Goal: Transaction & Acquisition: Purchase product/service

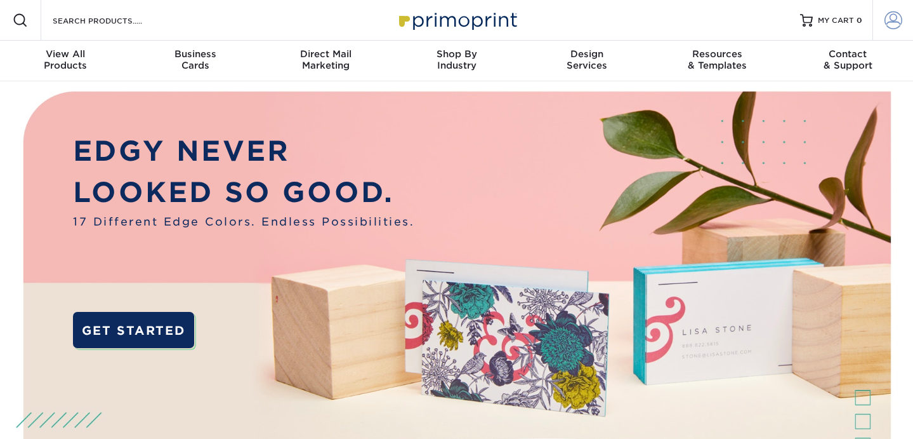
click at [898, 23] on span at bounding box center [894, 20] width 18 height 18
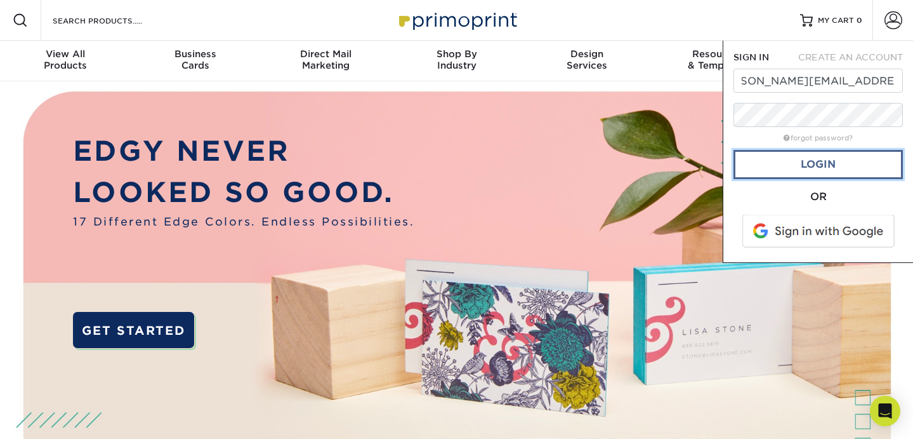
click at [818, 161] on link "Login" at bounding box center [818, 164] width 169 height 29
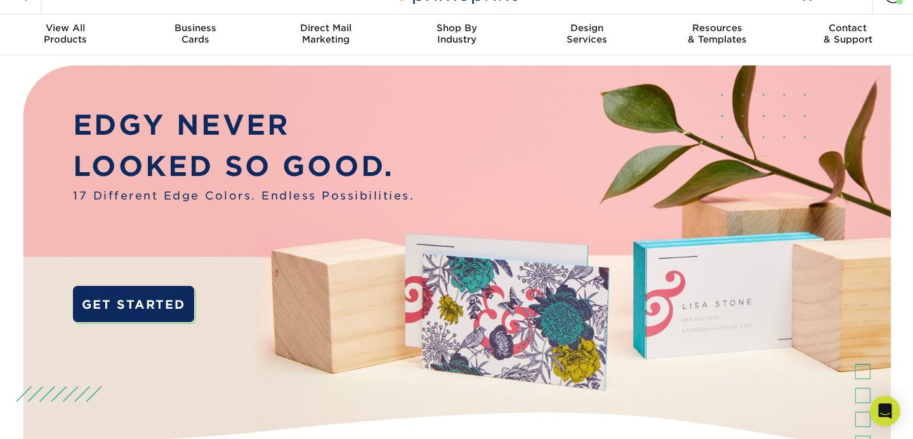
scroll to position [0, 0]
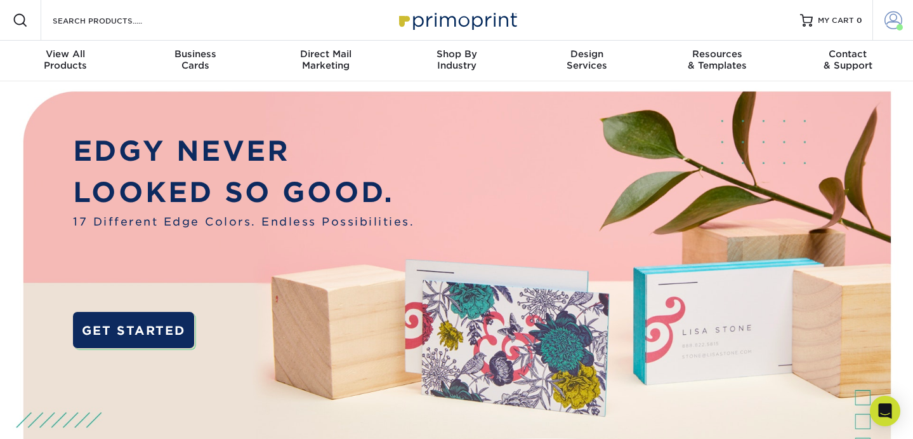
click at [895, 19] on span at bounding box center [894, 20] width 18 height 18
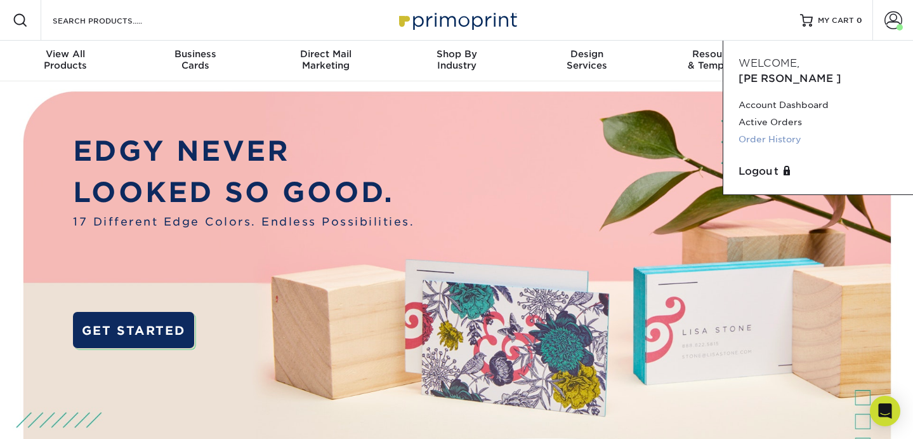
click at [780, 131] on link "Order History" at bounding box center [818, 139] width 159 height 17
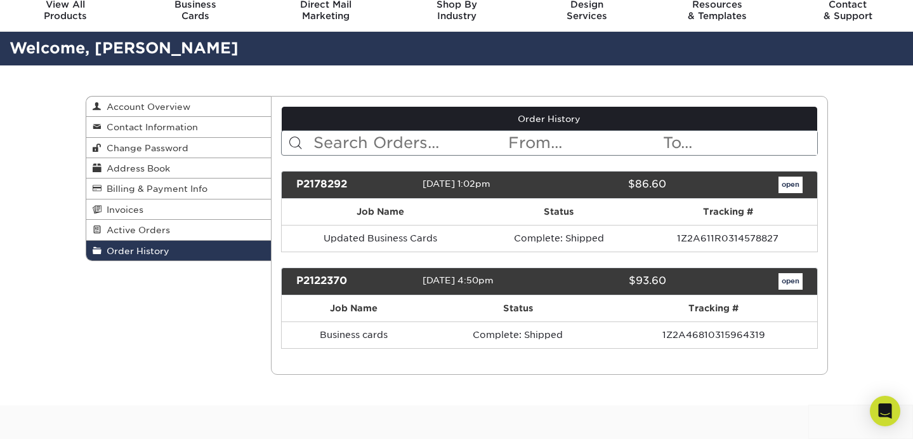
scroll to position [53, 0]
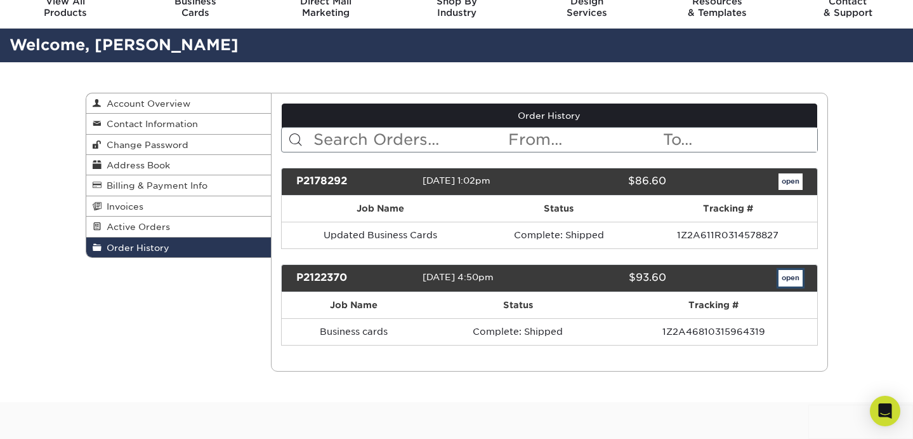
click at [790, 276] on link "open" at bounding box center [791, 278] width 24 height 17
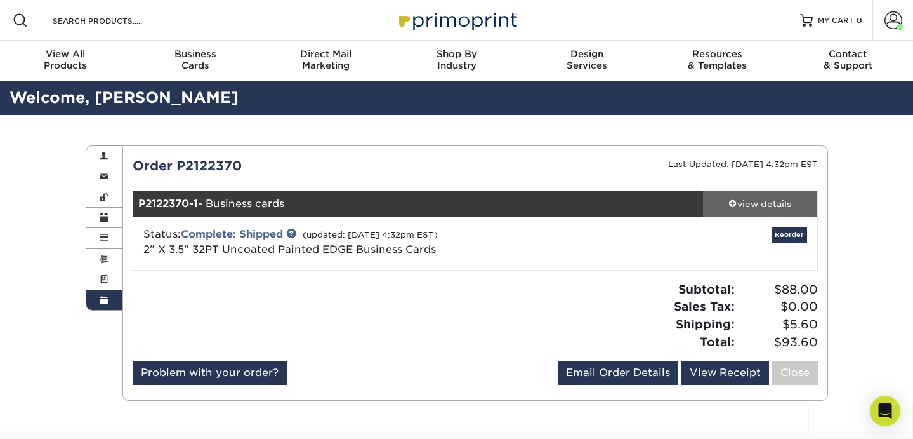
click at [730, 199] on span at bounding box center [733, 203] width 9 height 9
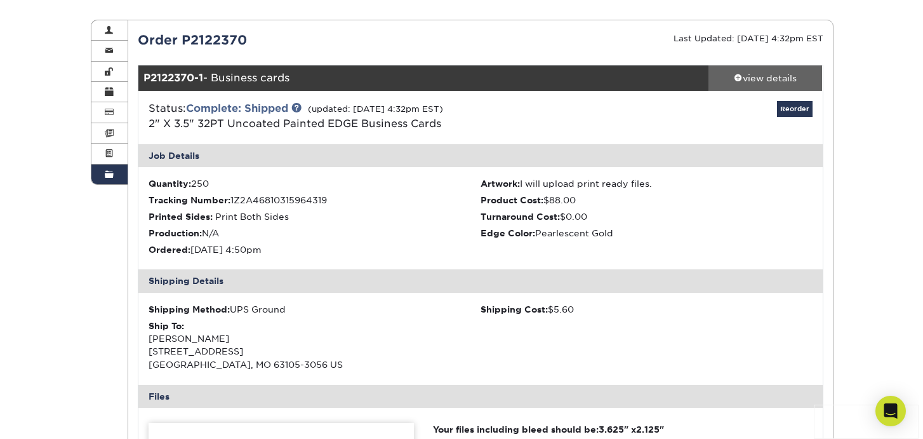
scroll to position [122, 0]
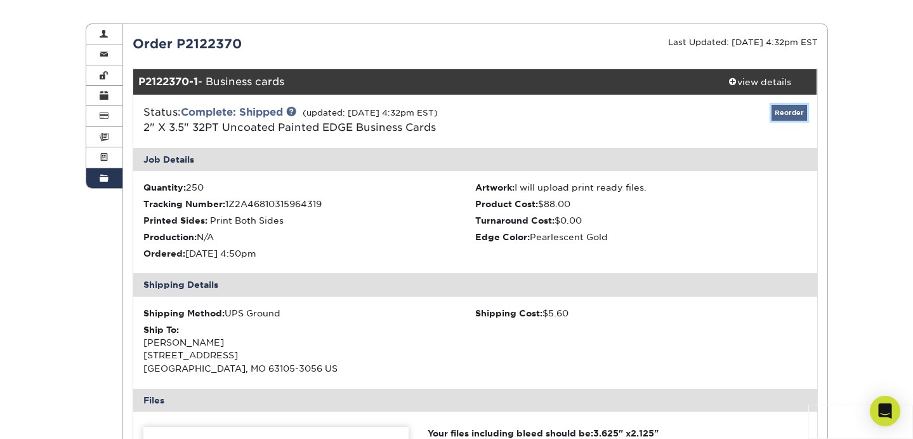
click at [799, 111] on link "Reorder" at bounding box center [790, 113] width 36 height 16
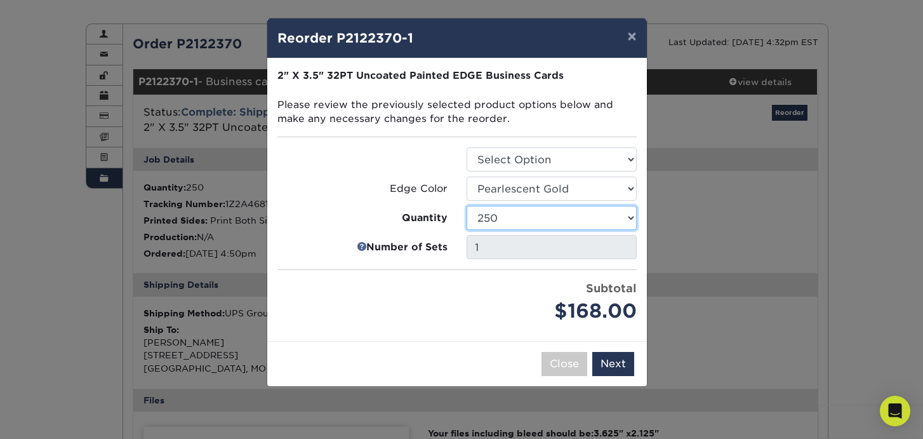
click at [630, 215] on select "250 500 1000" at bounding box center [552, 218] width 170 height 24
click at [661, 192] on div "× Reorder P2122370-1 Please select all options to continue. Only quantities tha…" at bounding box center [461, 219] width 923 height 439
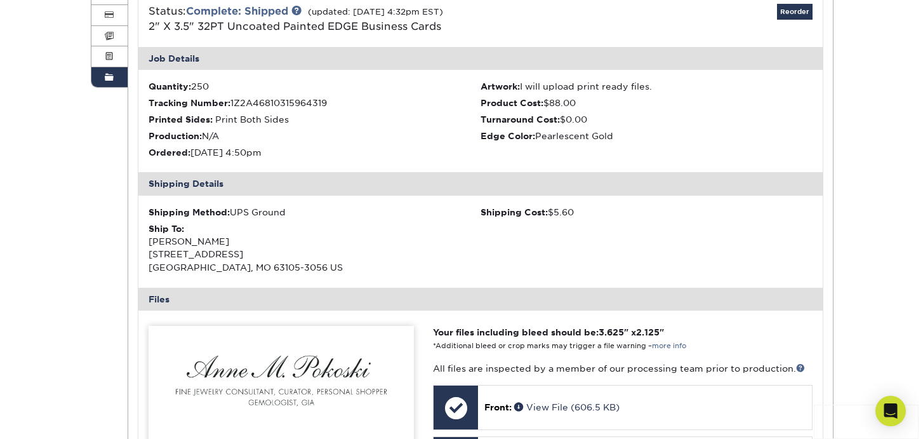
scroll to position [227, 0]
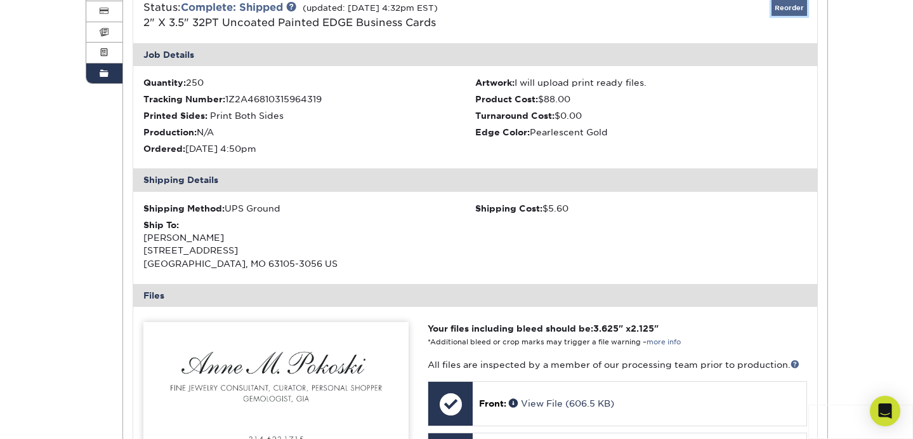
click at [793, 7] on link "Reorder" at bounding box center [790, 8] width 36 height 16
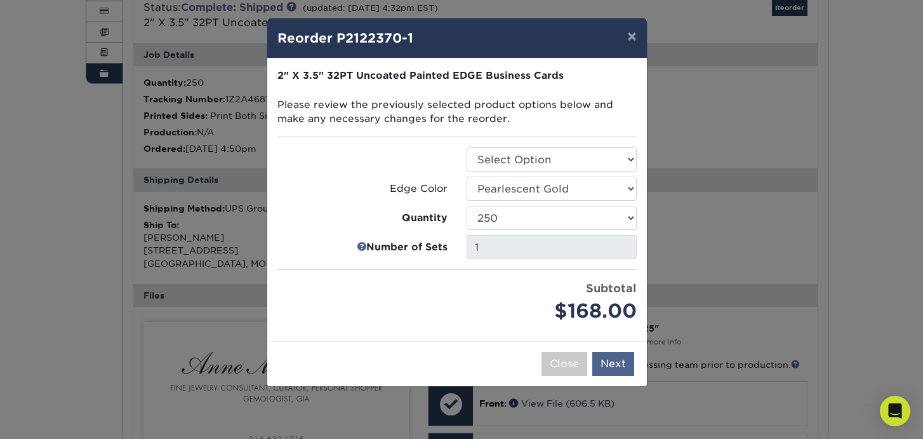
click at [612, 355] on button "Next" at bounding box center [613, 364] width 42 height 24
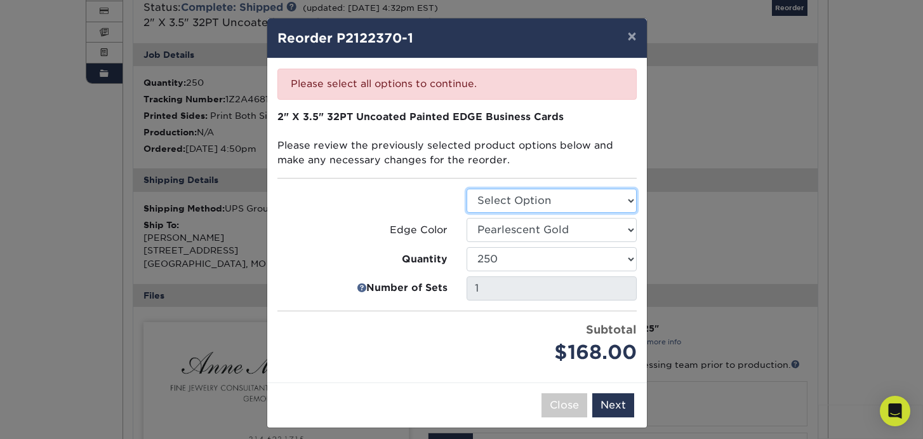
click at [628, 192] on select "Select Option Business Cards" at bounding box center [552, 201] width 170 height 24
select select "3b5148f1-0588-4f88-a218-97bcfdce65c1"
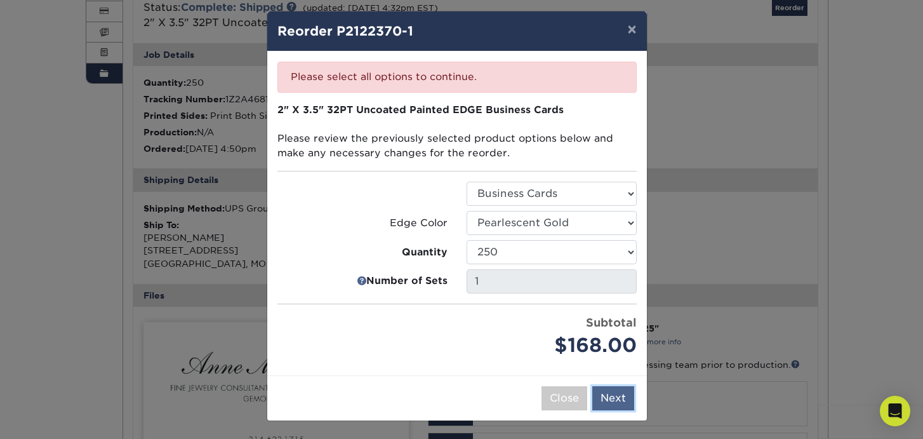
click at [610, 397] on button "Next" at bounding box center [613, 398] width 42 height 24
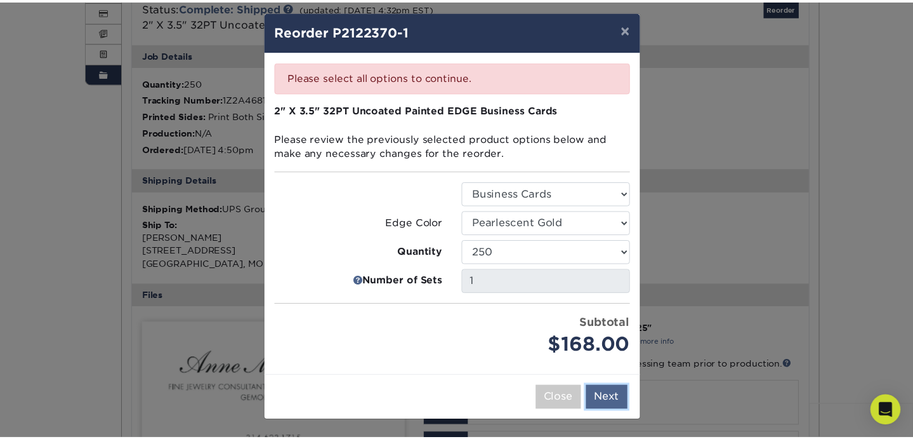
scroll to position [0, 0]
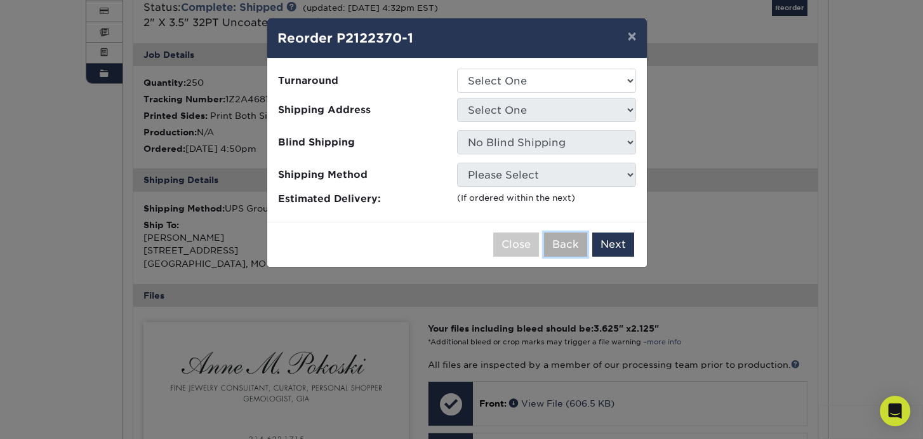
click at [561, 245] on button "Back" at bounding box center [565, 244] width 43 height 24
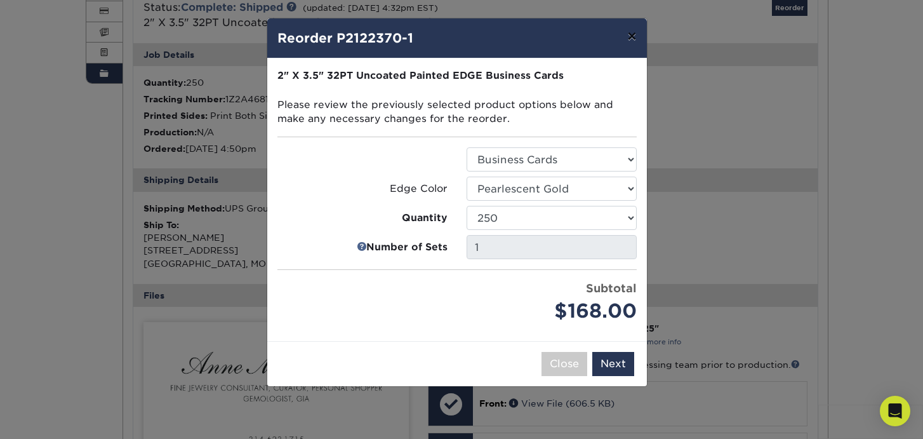
click at [632, 37] on button "×" at bounding box center [631, 36] width 29 height 36
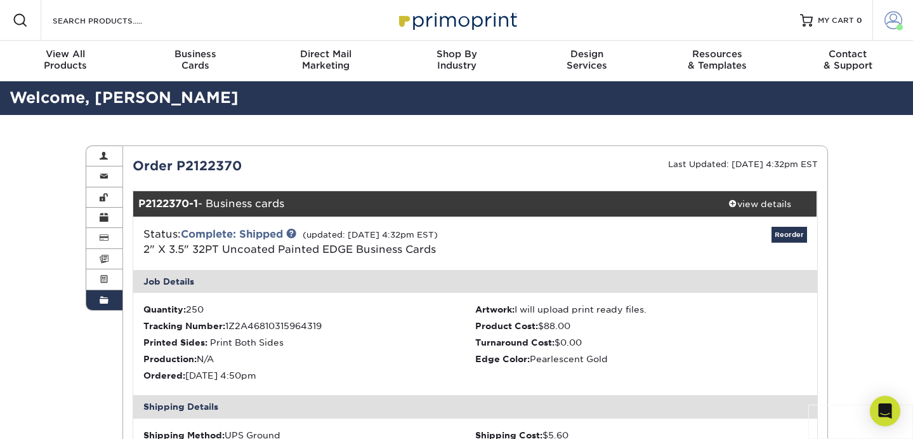
click at [894, 22] on span at bounding box center [894, 20] width 18 height 18
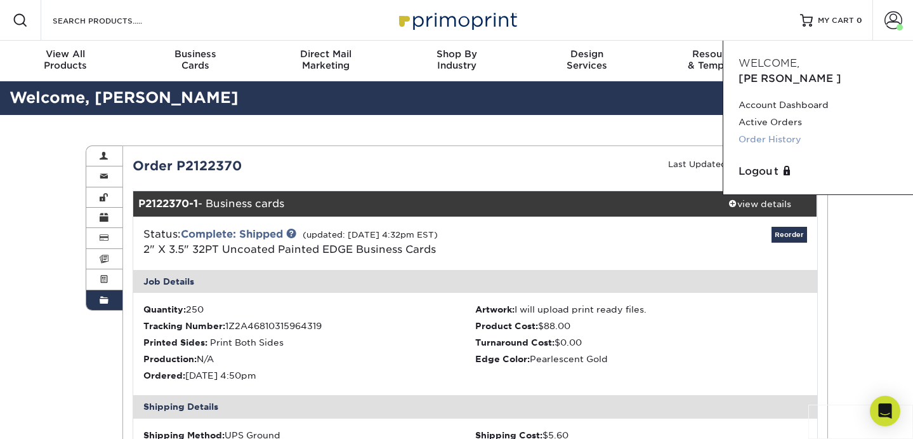
click at [799, 131] on link "Order History" at bounding box center [818, 139] width 159 height 17
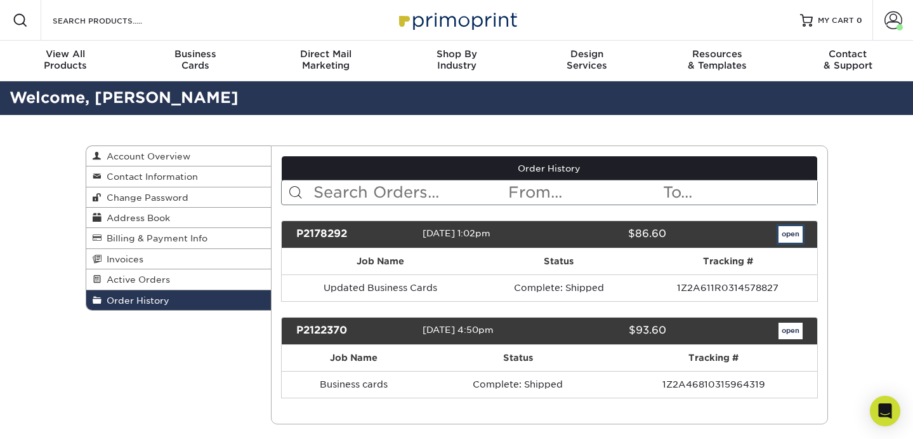
click at [787, 232] on link "open" at bounding box center [791, 234] width 24 height 17
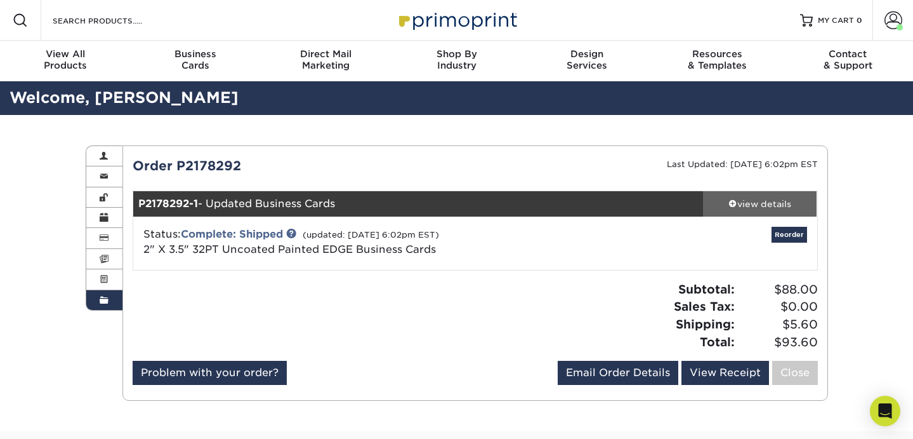
click at [776, 204] on div "view details" at bounding box center [760, 203] width 114 height 13
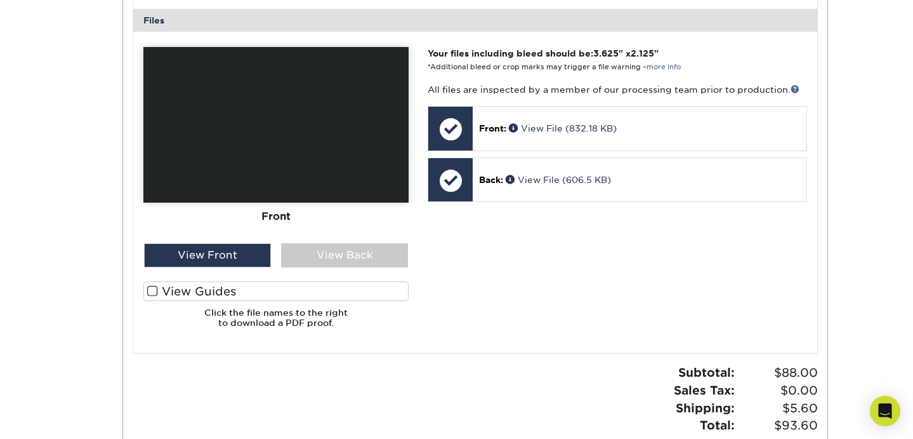
scroll to position [503, 0]
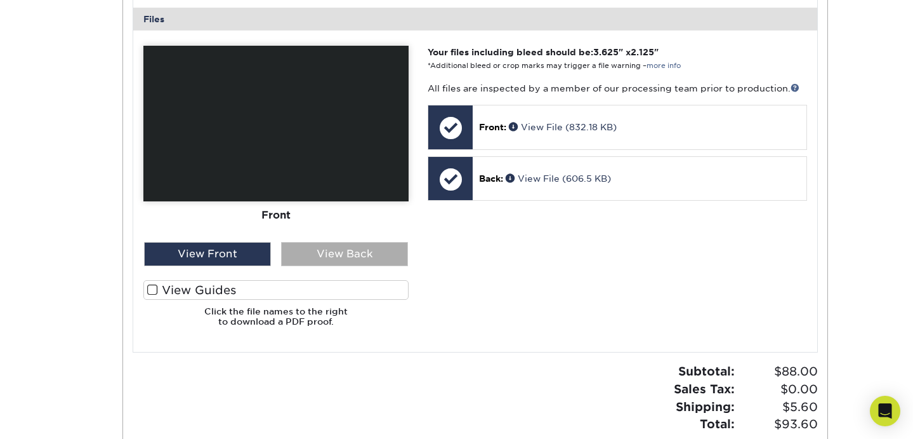
click at [356, 249] on div "View Back" at bounding box center [344, 254] width 127 height 24
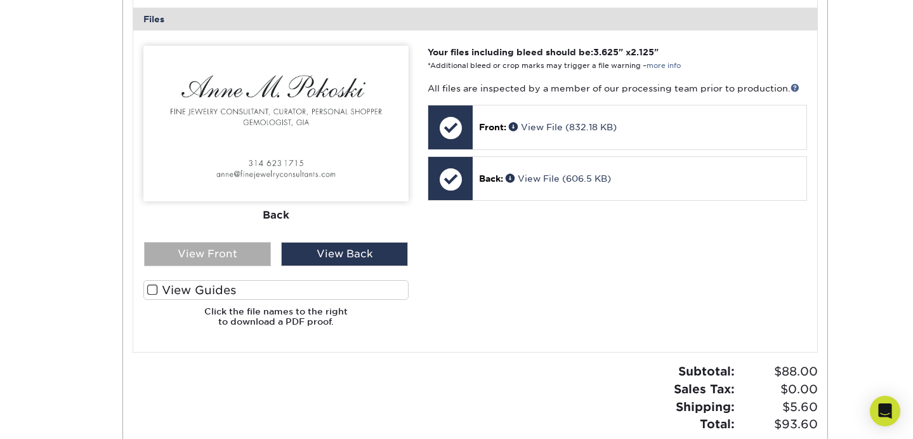
click at [244, 253] on div "View Front" at bounding box center [207, 254] width 127 height 24
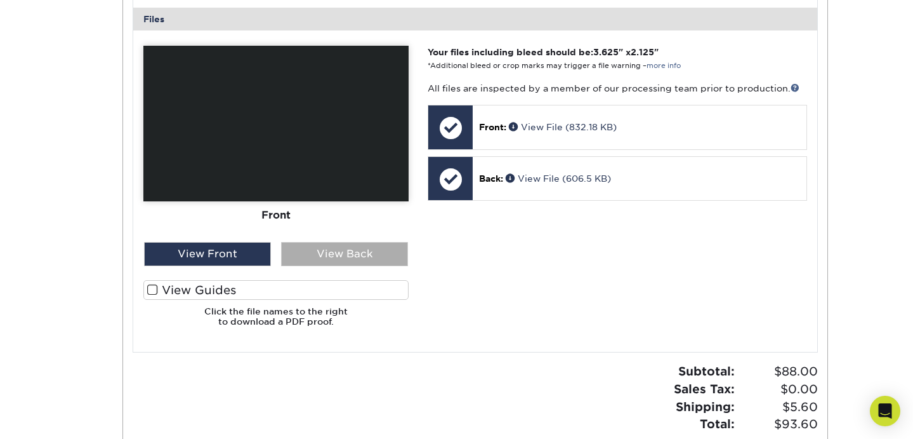
click at [353, 260] on div "View Back" at bounding box center [344, 254] width 127 height 24
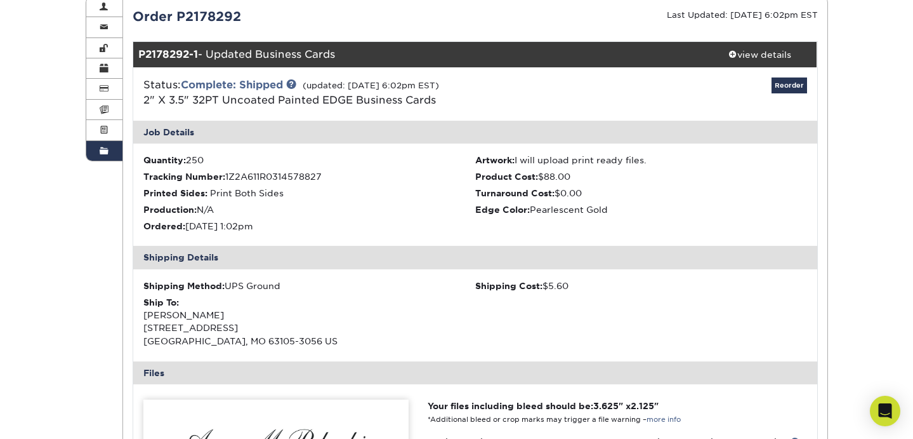
scroll to position [147, 0]
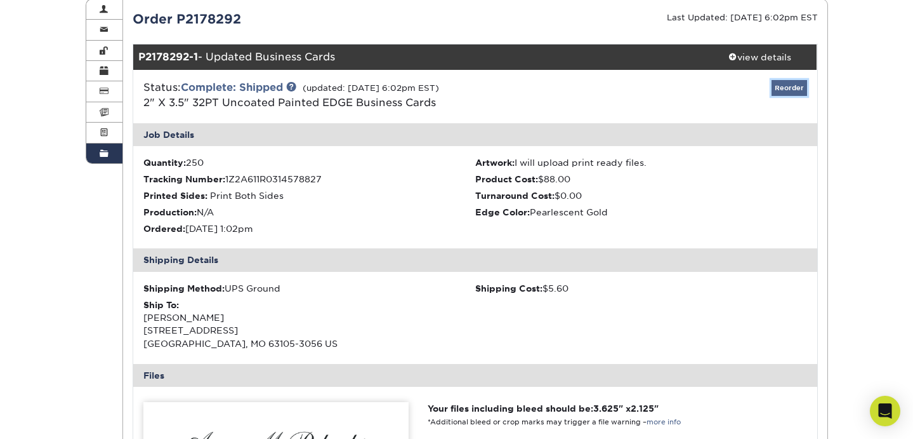
click at [794, 86] on link "Reorder" at bounding box center [790, 88] width 36 height 16
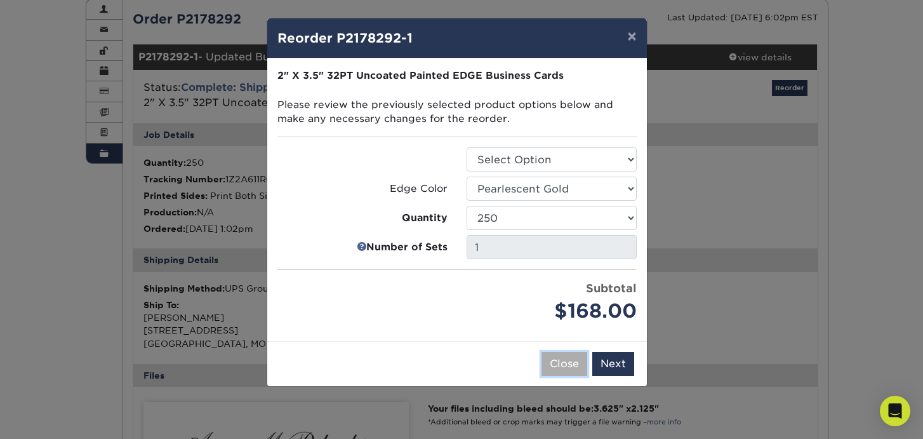
click at [561, 368] on button "Close" at bounding box center [564, 364] width 46 height 24
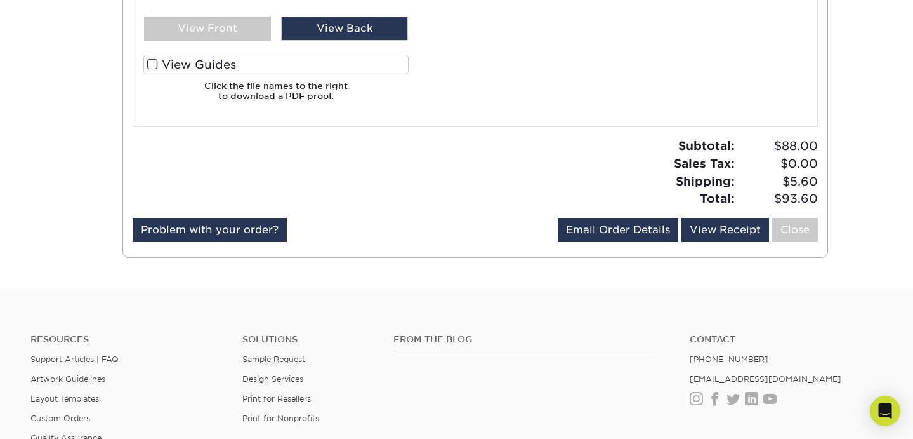
scroll to position [733, 0]
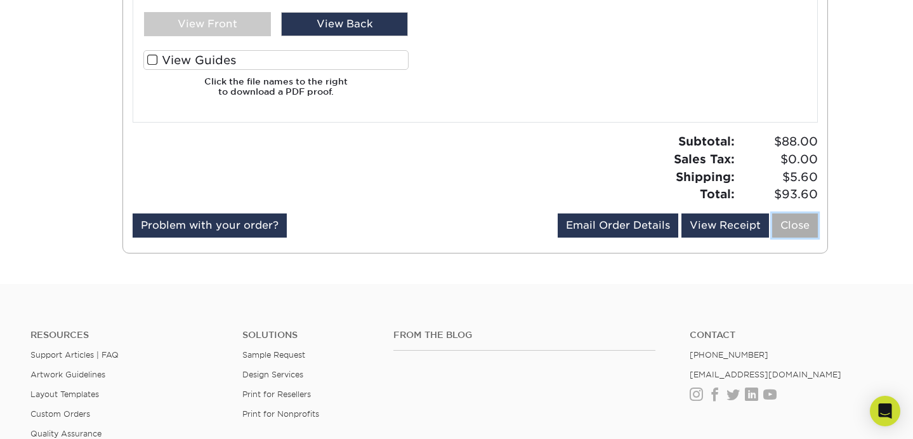
click at [802, 226] on link "Close" at bounding box center [796, 225] width 46 height 24
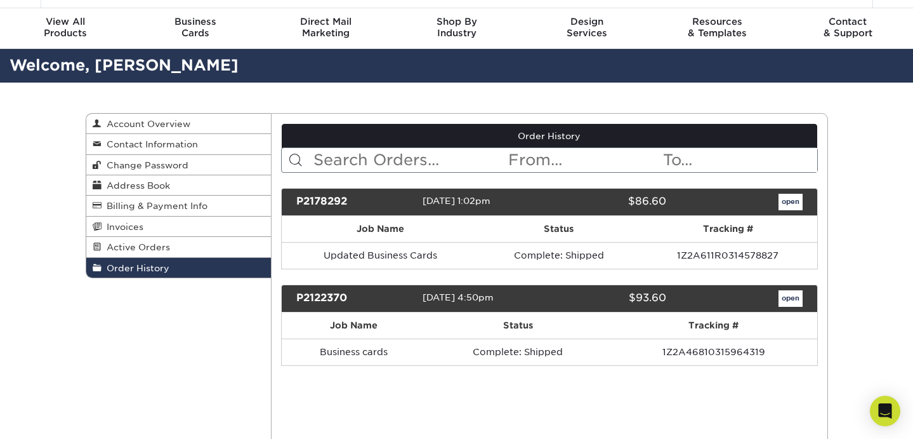
scroll to position [69, 0]
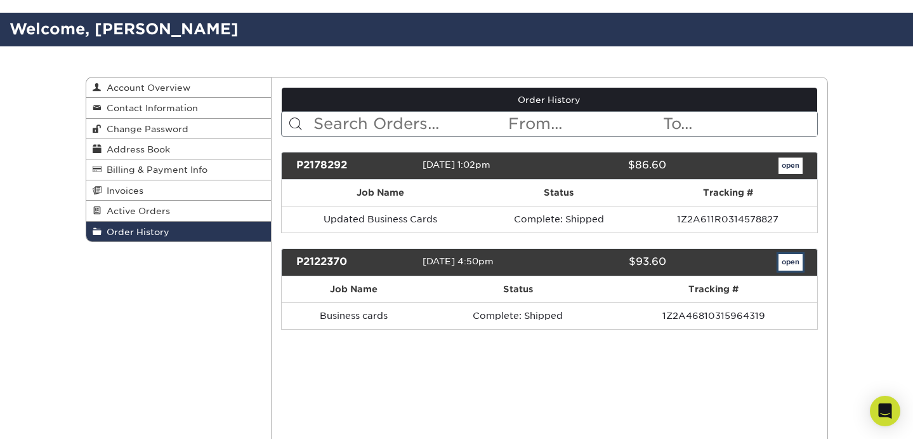
click at [788, 260] on link "open" at bounding box center [791, 262] width 24 height 17
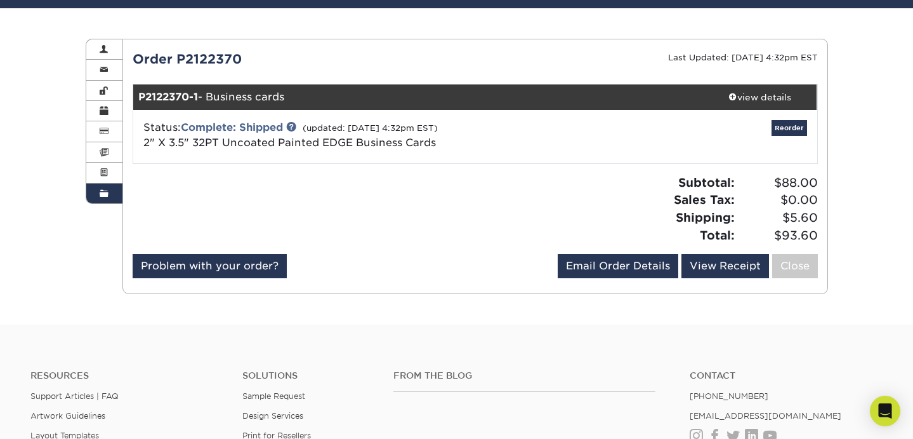
scroll to position [106, 0]
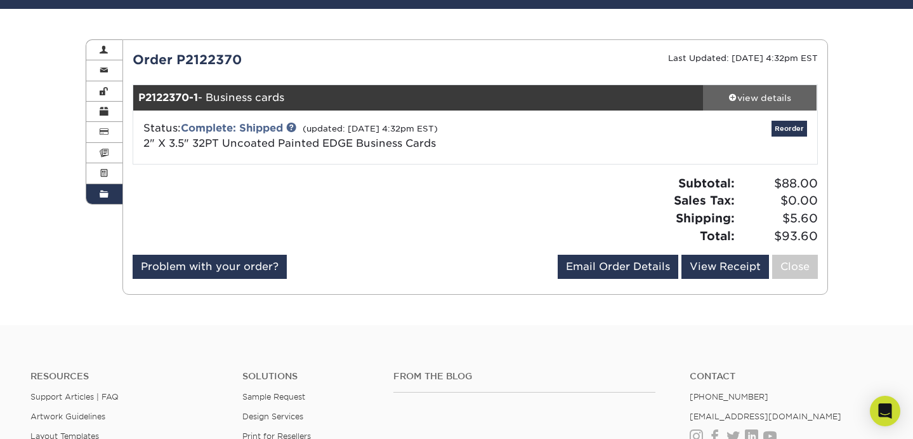
click at [757, 95] on div "view details" at bounding box center [760, 97] width 114 height 13
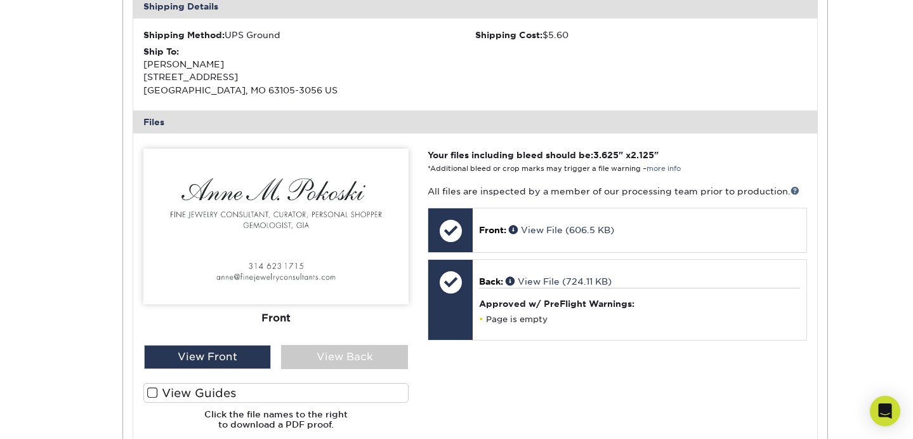
scroll to position [401, 0]
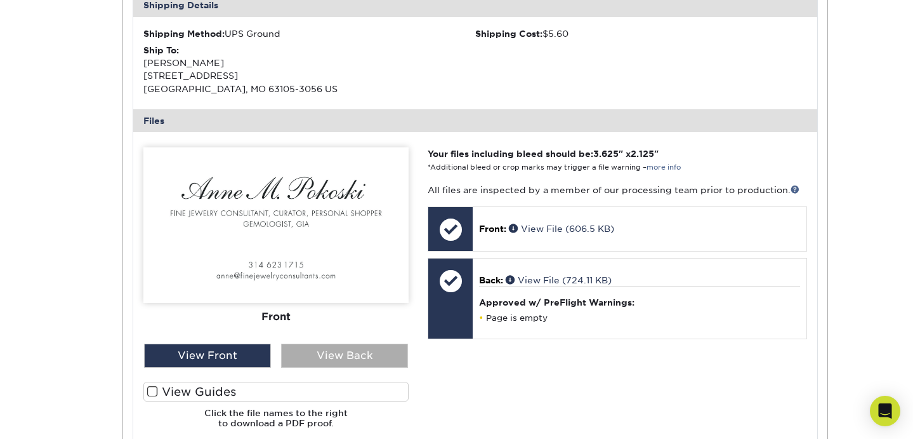
click at [358, 355] on div "View Back" at bounding box center [344, 355] width 127 height 24
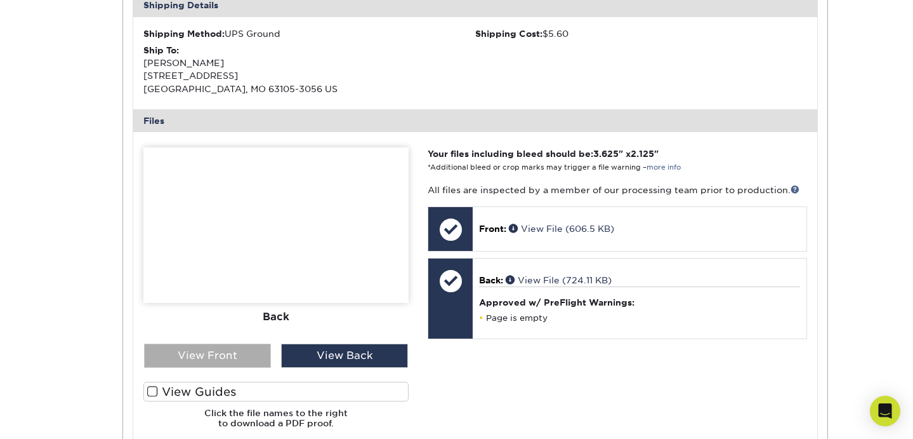
click at [218, 352] on div "View Front" at bounding box center [207, 355] width 127 height 24
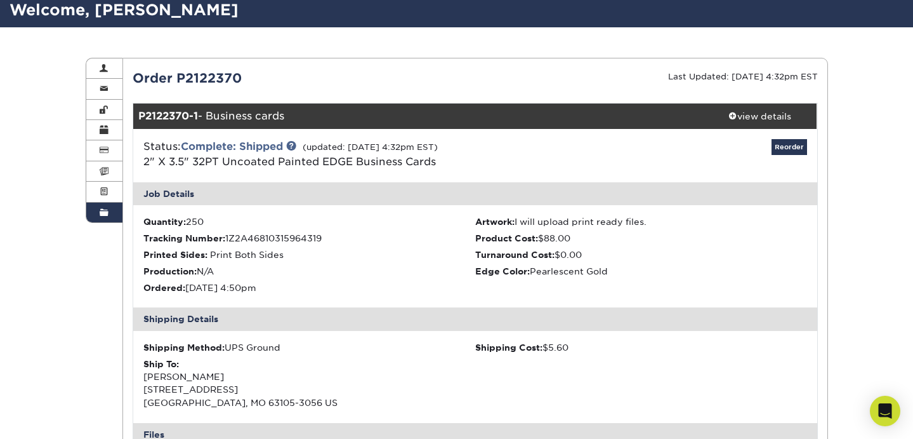
scroll to position [0, 0]
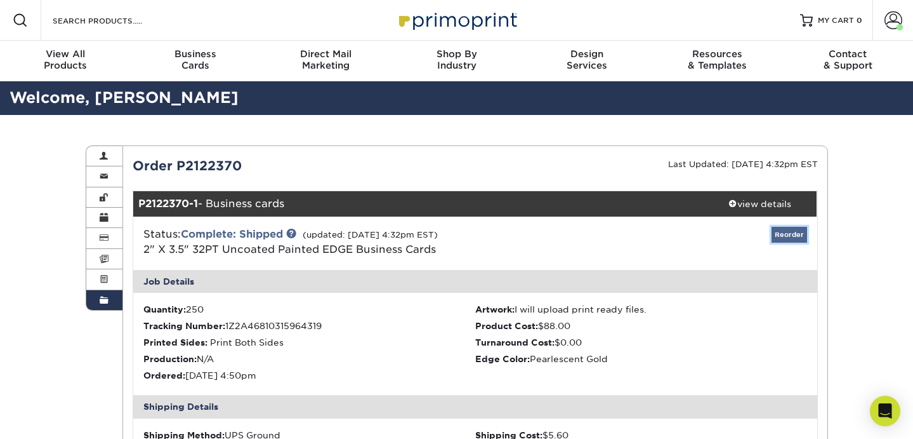
click at [787, 235] on link "Reorder" at bounding box center [790, 235] width 36 height 16
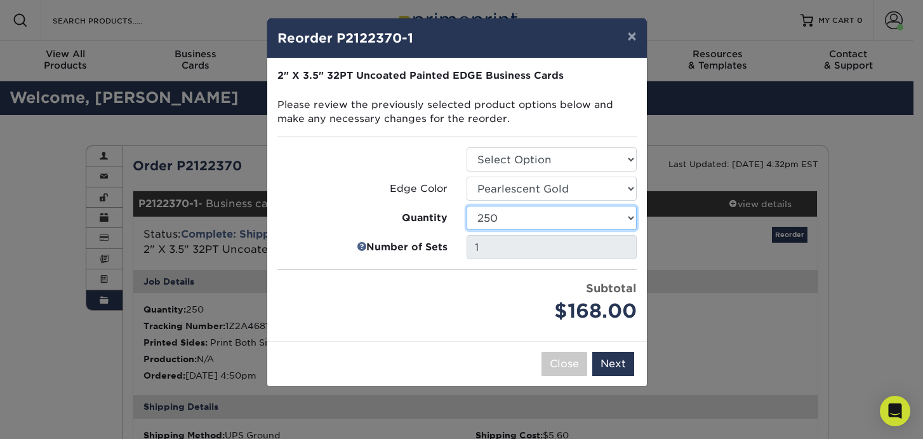
click at [631, 215] on select "250 500 1000" at bounding box center [552, 218] width 170 height 24
select select "f593fda3-2d5c-4b9e-9c2c-6197b899ae74"
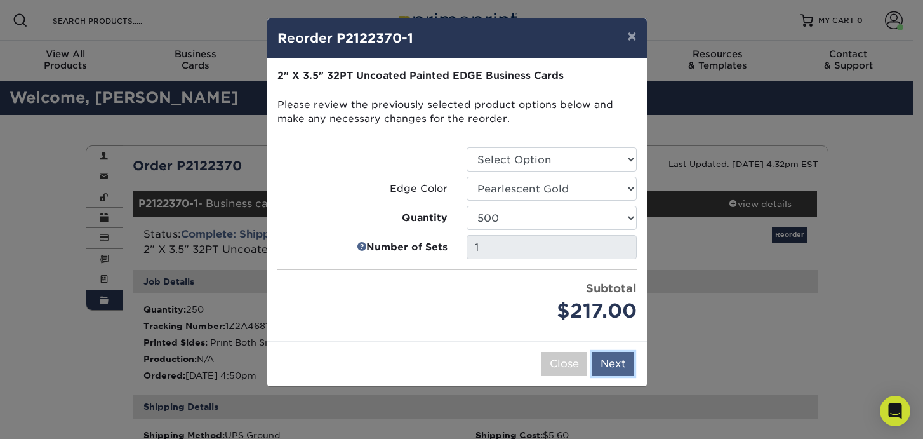
click at [618, 360] on button "Next" at bounding box center [613, 364] width 42 height 24
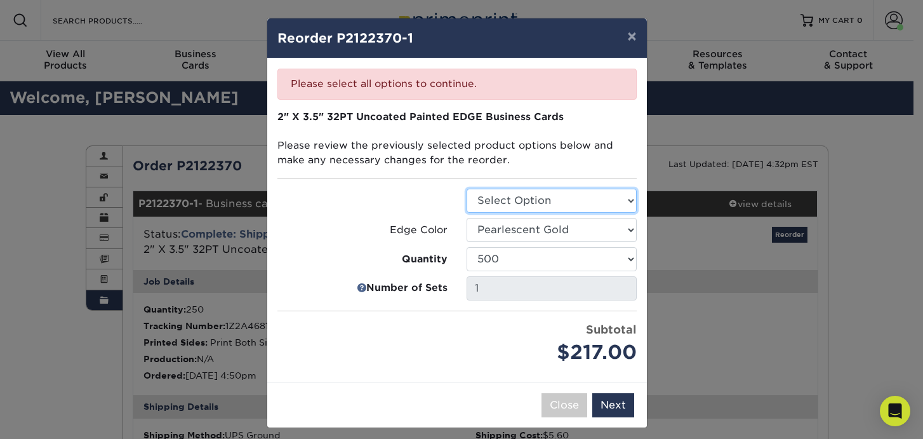
click at [623, 199] on select "Select Option Business Cards" at bounding box center [552, 201] width 170 height 24
select select "3b5148f1-0588-4f88-a218-97bcfdce65c1"
click at [612, 403] on button "Next" at bounding box center [613, 405] width 42 height 24
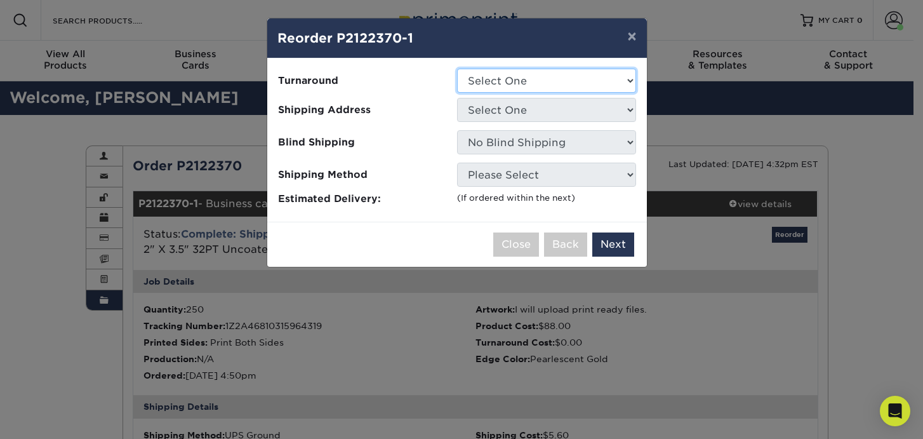
click at [630, 79] on select "Select One 2-4 Business Days" at bounding box center [546, 81] width 179 height 24
click at [628, 79] on select "Select One 2-4 Business Days" at bounding box center [546, 81] width 179 height 24
select select "31d45b01-d4a6-4b39-b84d-4391606115ca"
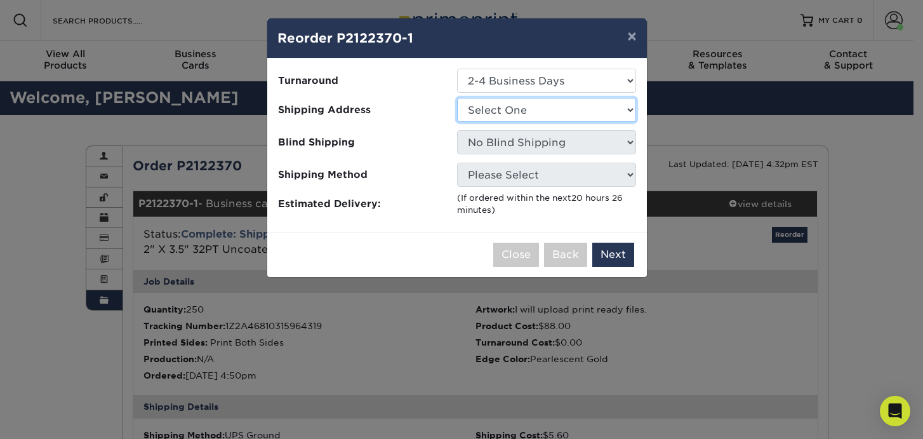
click at [628, 109] on select "Select One Anne P" at bounding box center [546, 110] width 179 height 24
select select "104956"
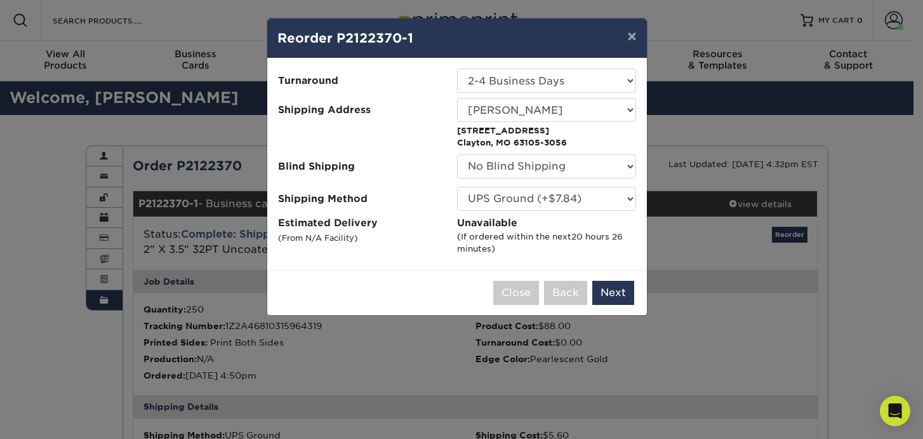
click at [552, 136] on p "14 Hillvale Dr Clayton, MO 63105-3056" at bounding box center [546, 136] width 179 height 25
click at [629, 103] on select "Select One Anne P" at bounding box center [546, 110] width 179 height 24
click at [531, 293] on button "Close" at bounding box center [516, 293] width 46 height 24
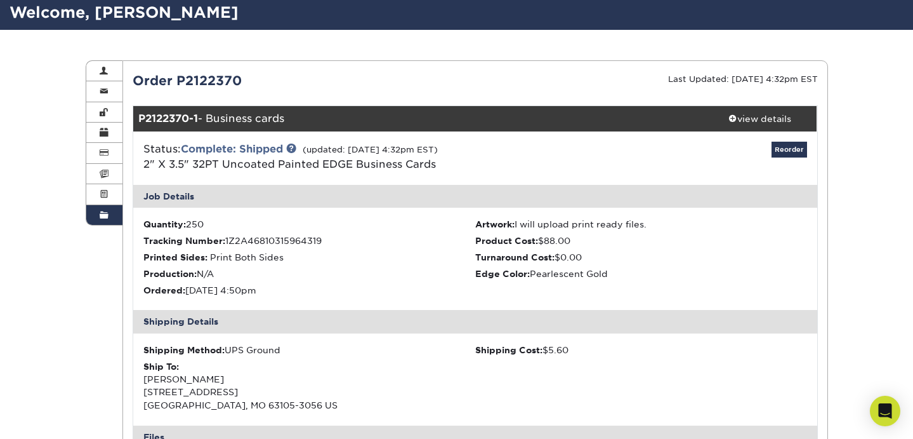
scroll to position [84, 0]
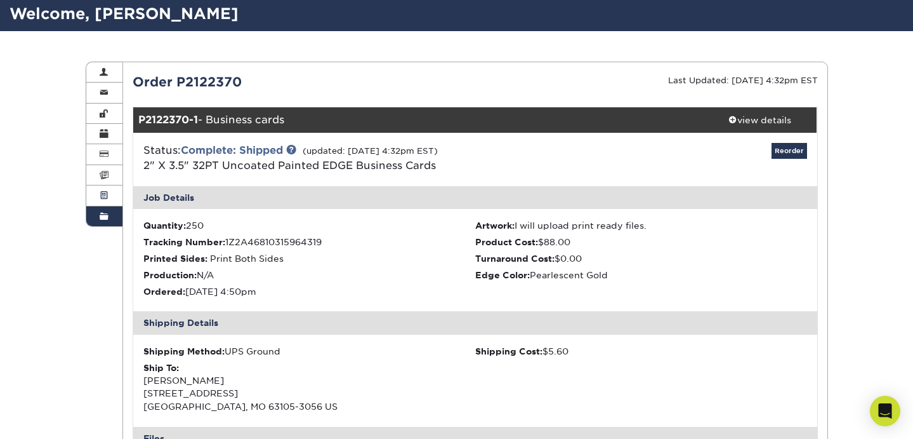
click at [105, 194] on span at bounding box center [104, 195] width 9 height 10
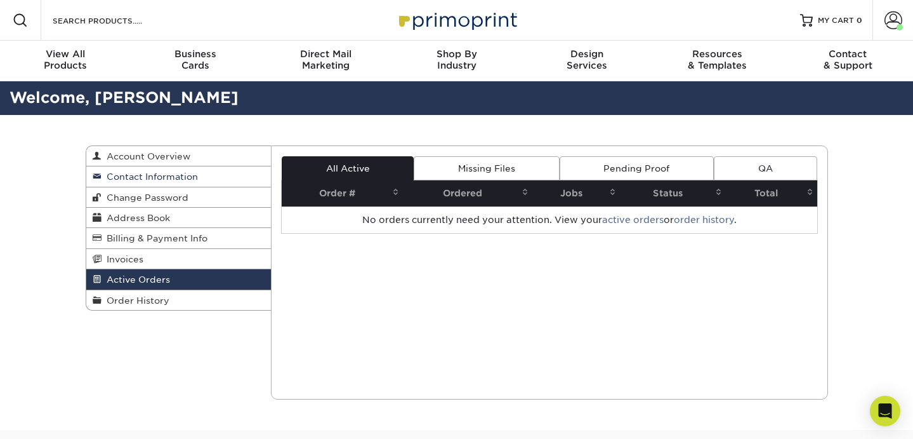
click at [169, 177] on span "Contact Information" at bounding box center [150, 176] width 96 height 10
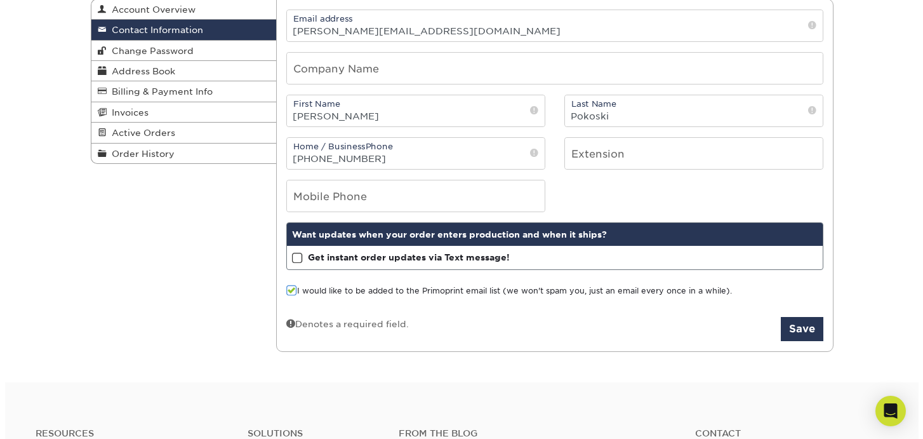
scroll to position [141, 0]
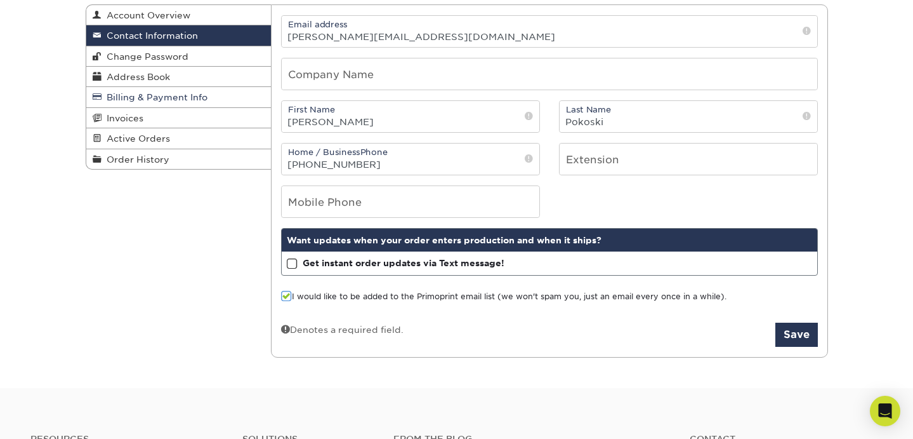
click at [222, 96] on link "Billing & Payment Info" at bounding box center [178, 97] width 185 height 20
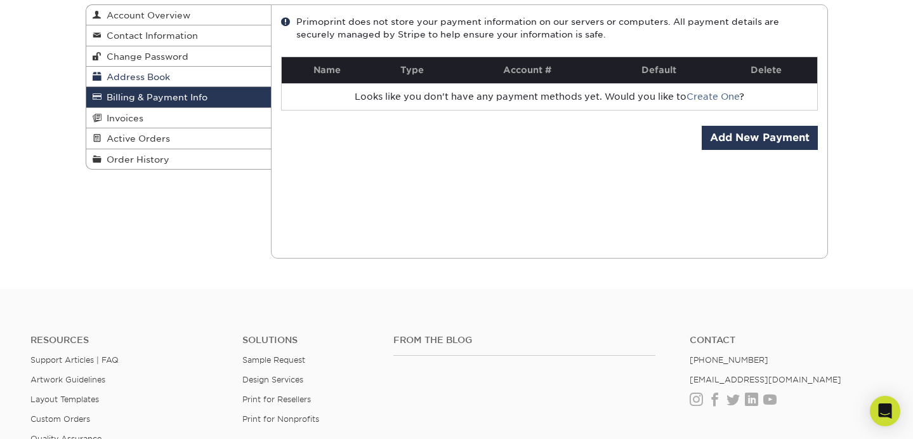
click at [219, 79] on link "Address Book" at bounding box center [178, 77] width 185 height 20
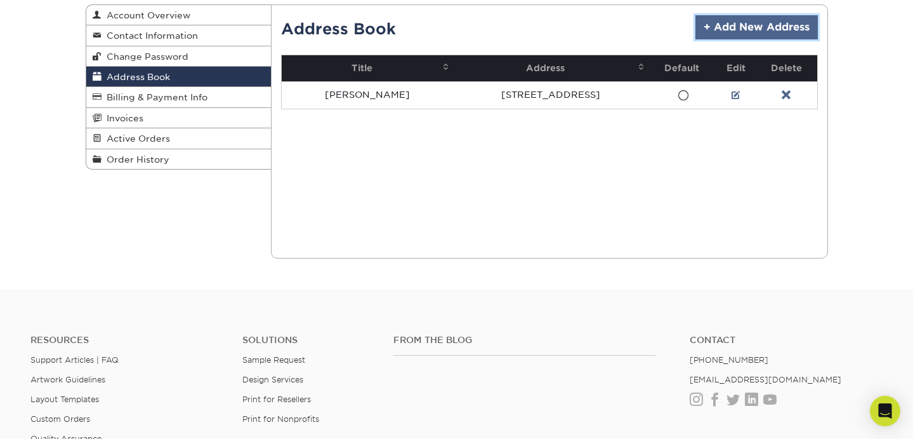
click at [764, 27] on link "+ Add New Address" at bounding box center [757, 27] width 123 height 24
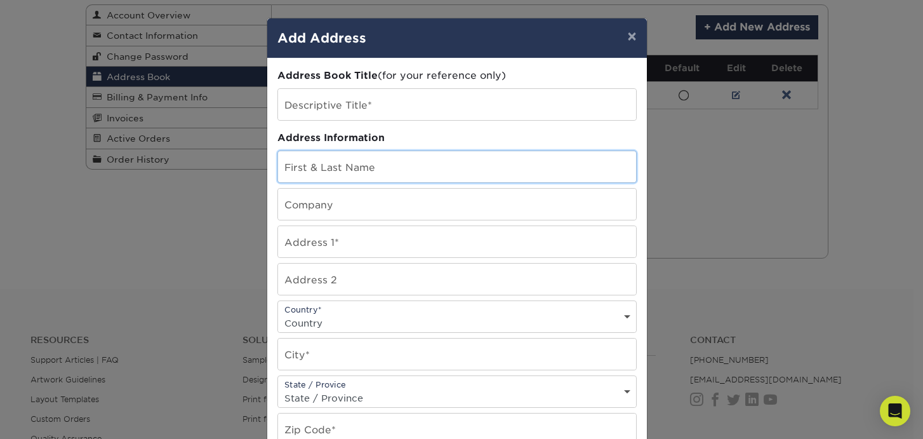
click at [404, 164] on input "text" at bounding box center [457, 166] width 358 height 31
type input "Anne M Pokoski"
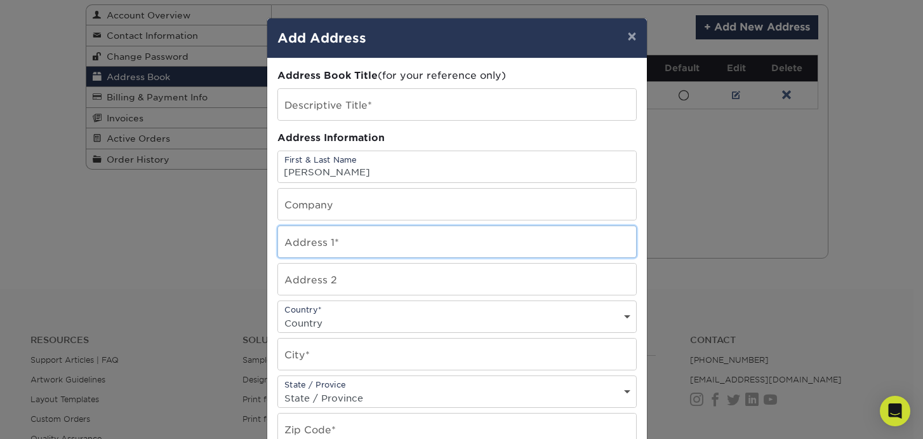
click at [369, 236] on input "text" at bounding box center [457, 241] width 358 height 31
type input "314 Gay Ave."
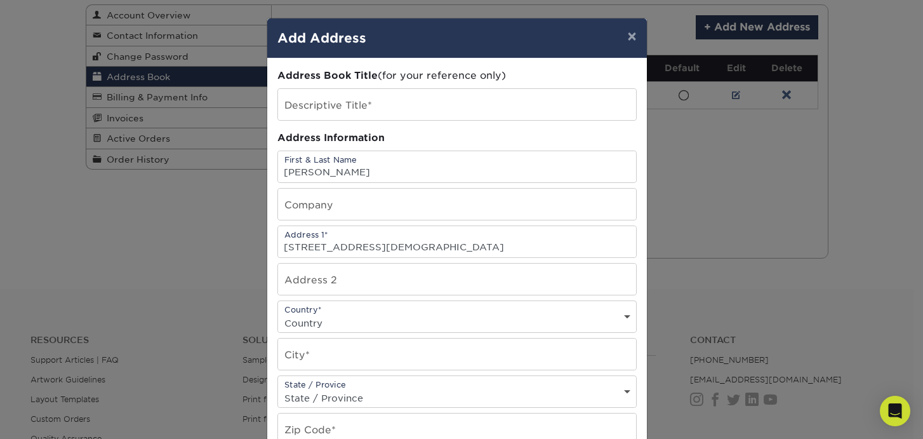
click at [345, 321] on select "Country United States Canada ----------------------------- Afghanistan Albania …" at bounding box center [457, 323] width 358 height 18
select select "US"
click at [335, 354] on input "text" at bounding box center [457, 353] width 358 height 31
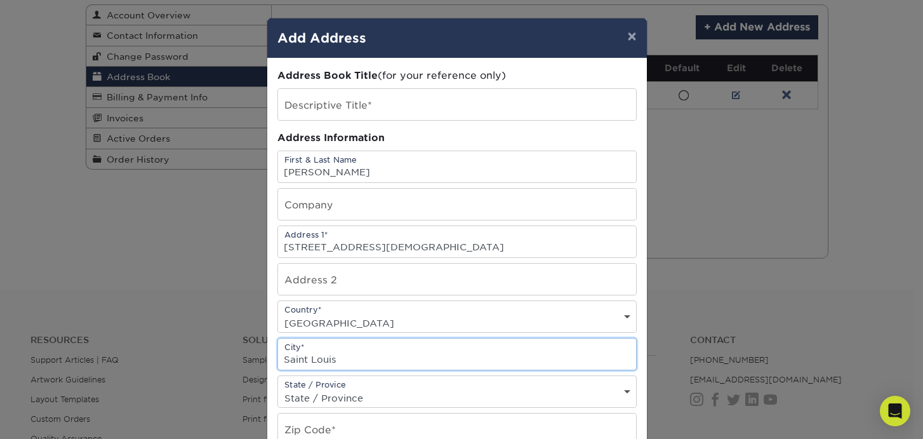
type input "Saint Louis"
click at [346, 394] on select "State / Province Alabama Alaska Arizona Arkansas California Colorado Connecticu…" at bounding box center [457, 397] width 358 height 18
select select "MO"
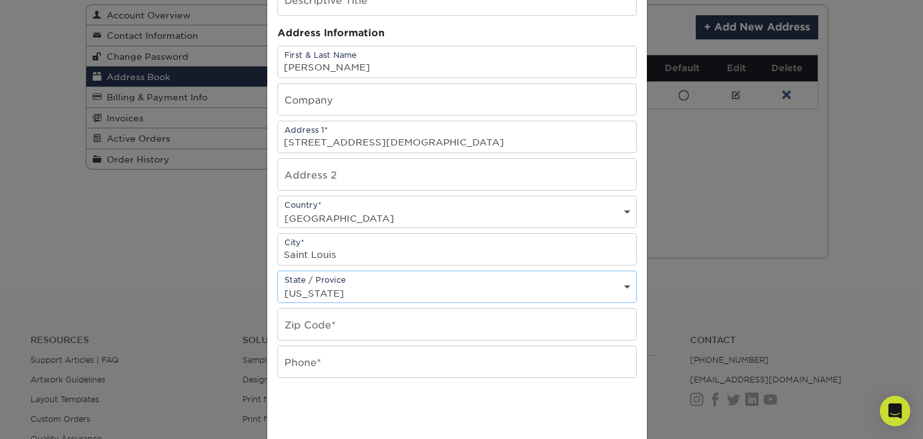
scroll to position [114, 0]
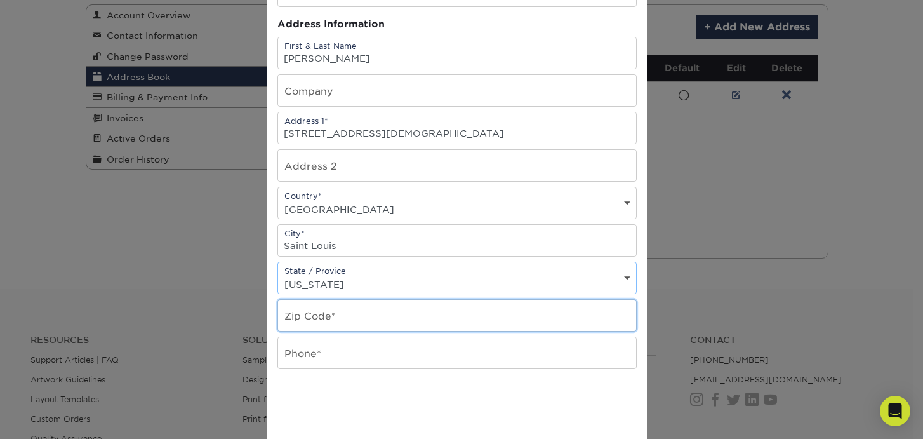
click at [322, 317] on input "text" at bounding box center [457, 315] width 358 height 31
type input "63105"
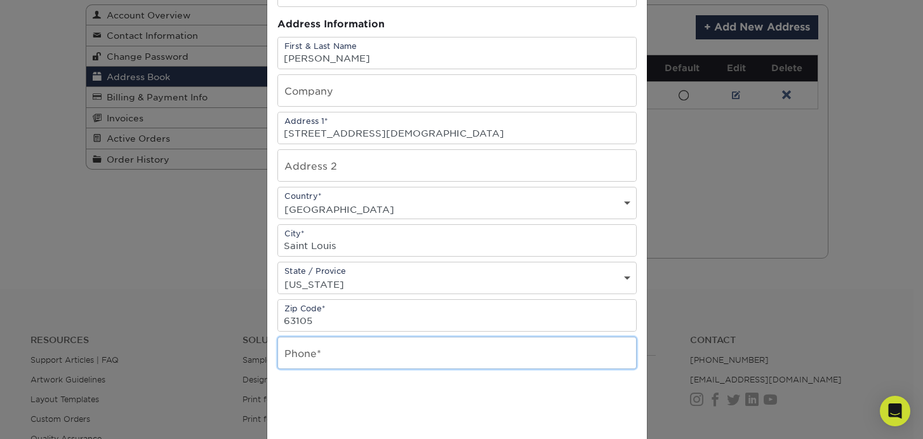
click at [365, 354] on input "text" at bounding box center [457, 352] width 358 height 31
type input "314 623 1715"
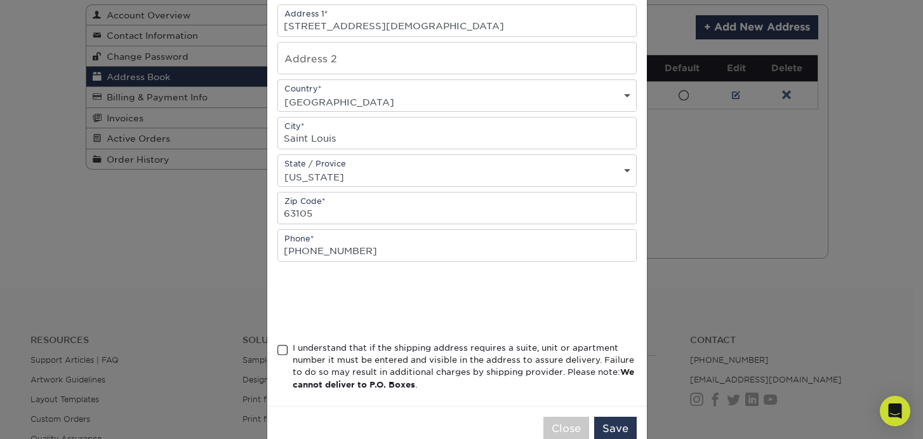
scroll to position [220, 0]
click at [277, 348] on span at bounding box center [282, 351] width 11 height 12
click at [0, 0] on input "I understand that if the shipping address requires a suite, unit or apartment n…" at bounding box center [0, 0] width 0 height 0
click at [608, 427] on button "Save" at bounding box center [615, 430] width 43 height 24
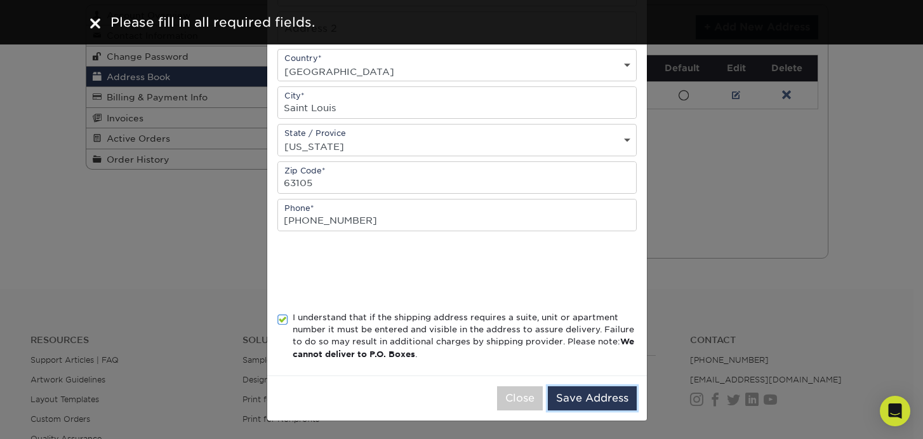
scroll to position [0, 0]
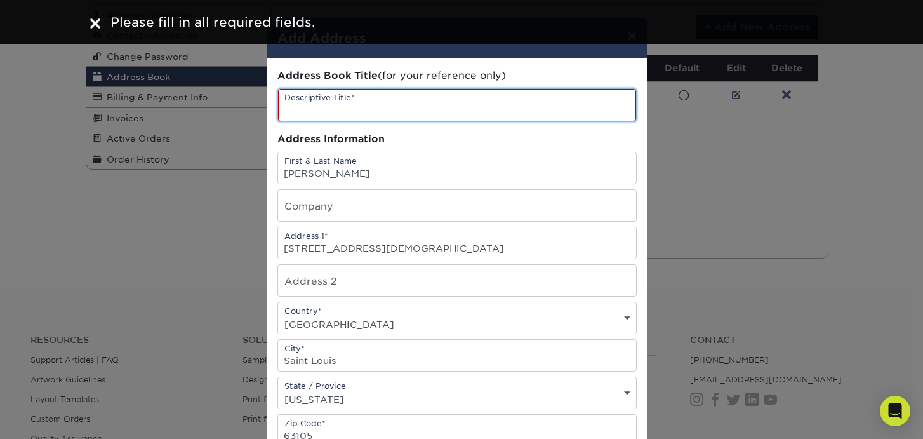
click at [385, 109] on input "text" at bounding box center [457, 105] width 358 height 32
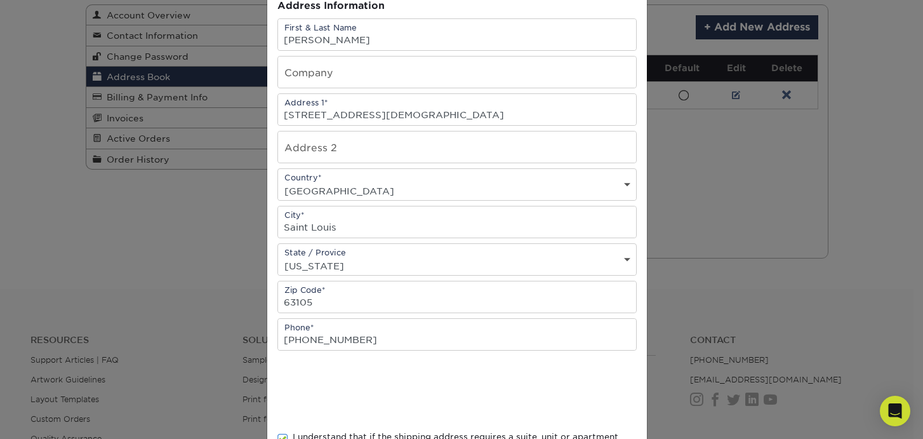
scroll to position [253, 0]
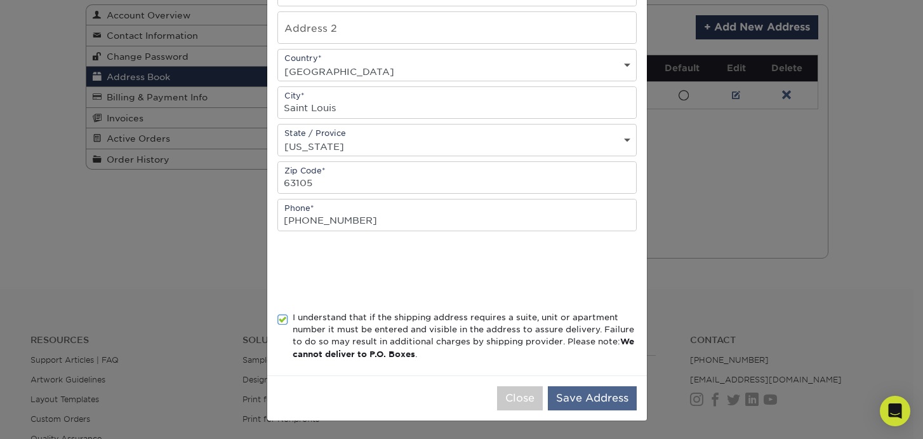
type input "Anne P Gay Ave"
click at [601, 394] on button "Save Address" at bounding box center [592, 398] width 89 height 24
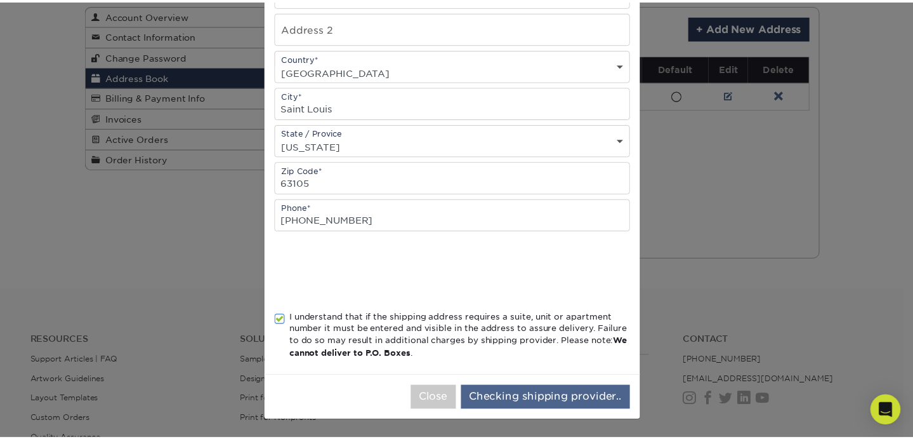
scroll to position [0, 0]
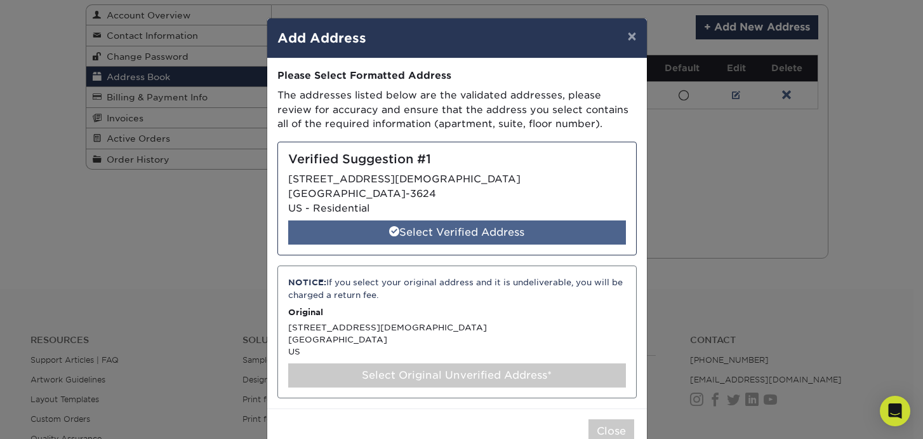
click at [475, 230] on div "Select Verified Address" at bounding box center [457, 232] width 338 height 24
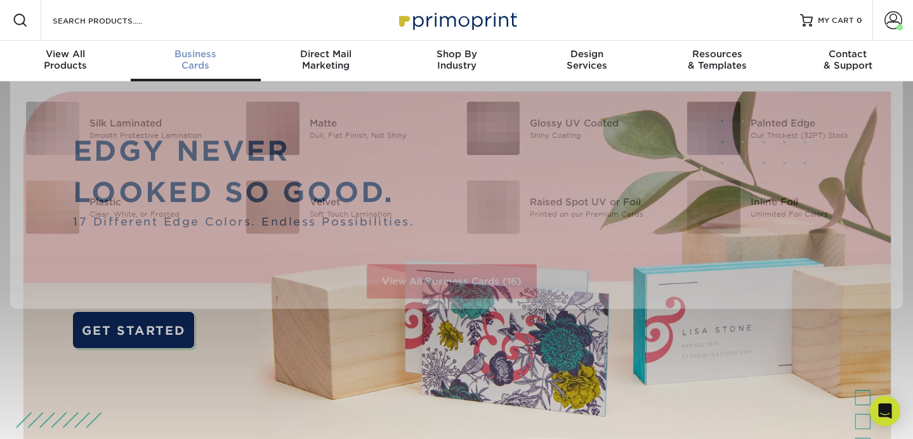
click at [196, 51] on span "Business" at bounding box center [196, 53] width 131 height 11
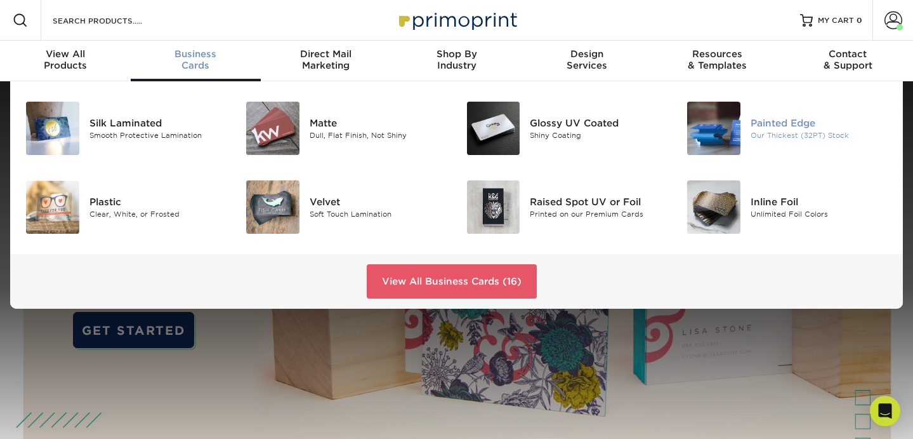
click at [766, 124] on div "Painted Edge" at bounding box center [820, 123] width 138 height 14
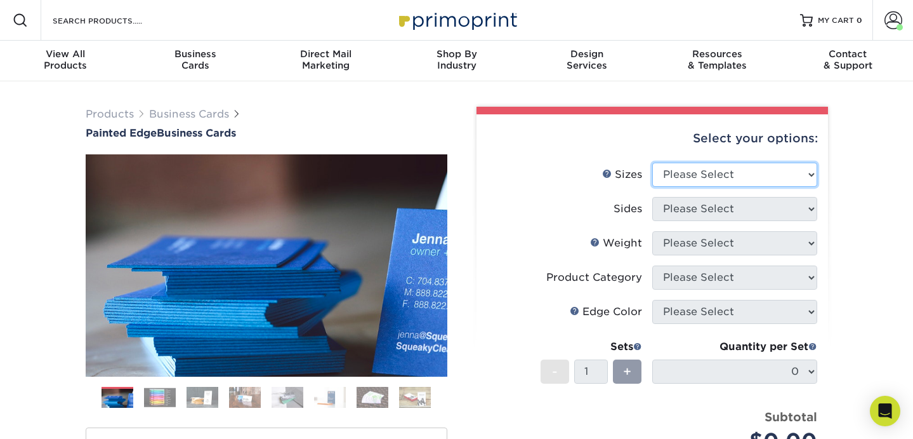
click at [813, 170] on select "Please Select 2" x 3.5" - Standard 2.125" x 3.375" - European 2.5" x 2.5" - Squ…" at bounding box center [735, 175] width 165 height 24
select select "2.00x3.50"
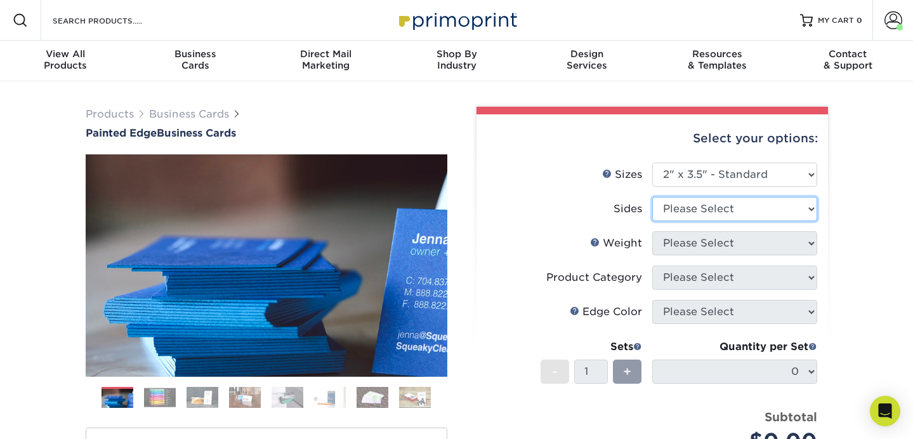
click at [787, 213] on select "Please Select Print Both Sides Print Front Only" at bounding box center [735, 209] width 165 height 24
select select "32d3c223-f82c-492b-b915-ba065a00862f"
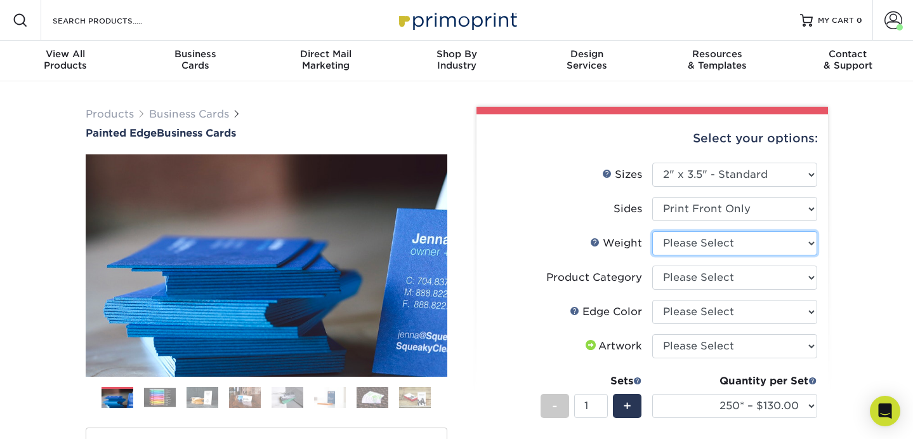
click at [812, 237] on select "Please Select 32PTUC" at bounding box center [735, 243] width 165 height 24
select select "32PTUC"
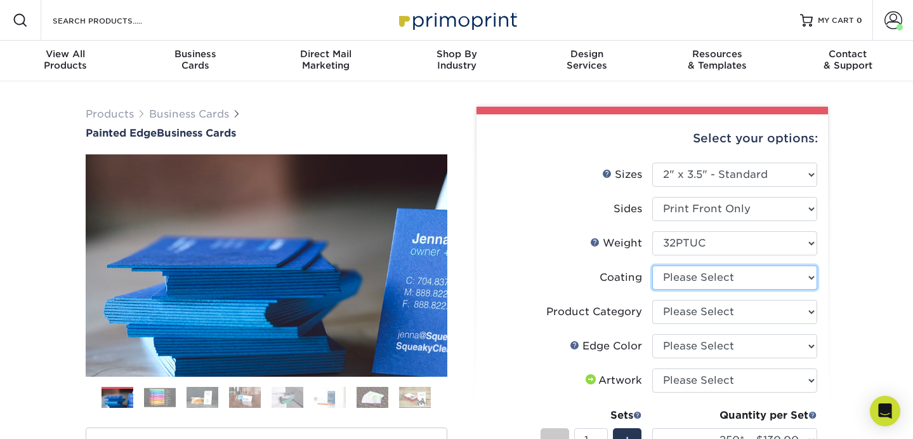
click at [790, 269] on select at bounding box center [735, 277] width 165 height 24
select select "3e7618de-abca-4bda-9f97-8b9129e913d8"
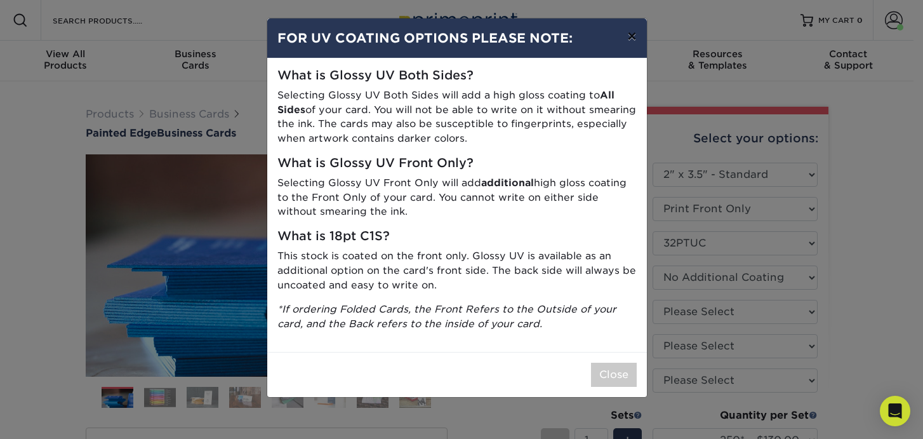
click at [632, 32] on button "×" at bounding box center [631, 36] width 29 height 36
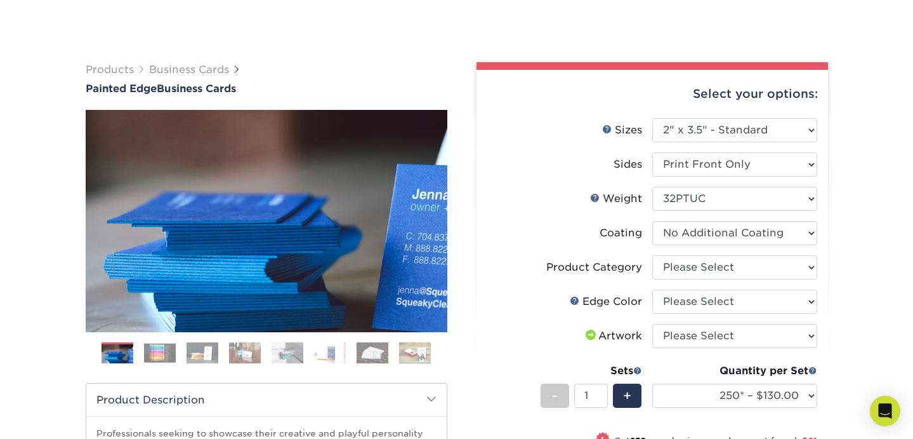
scroll to position [83, 0]
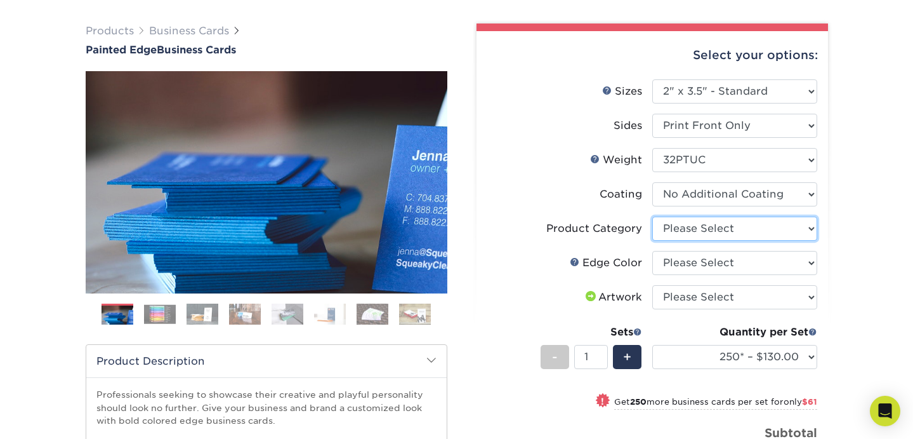
click at [759, 223] on select "Please Select Business Cards" at bounding box center [735, 228] width 165 height 24
select select "3b5148f1-0588-4f88-a218-97bcfdce65c1"
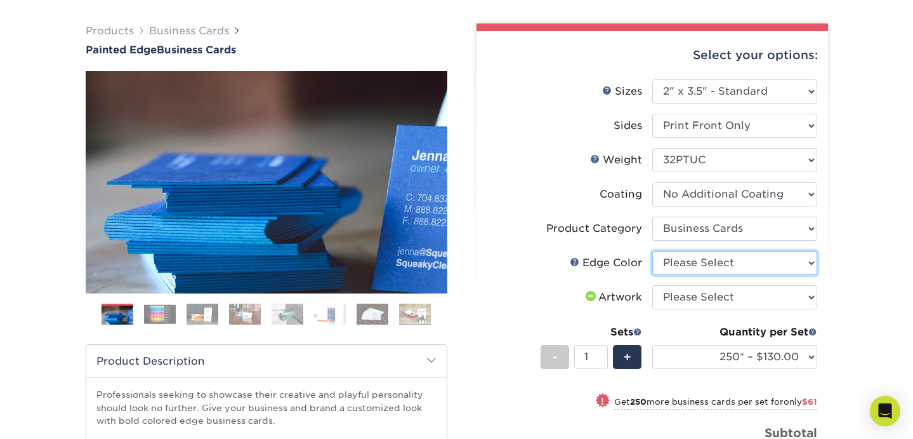
click at [747, 264] on select "Please Select Charcoal Black Brown Blue Pearlescent Blue Pearlescent Gold Pearl…" at bounding box center [735, 263] width 165 height 24
select select "84f43a64-87e1-46ad-aba1-d69946adcbfc"
click at [765, 299] on select "Please Select I will upload files I need a design - $100" at bounding box center [735, 297] width 165 height 24
select select "upload"
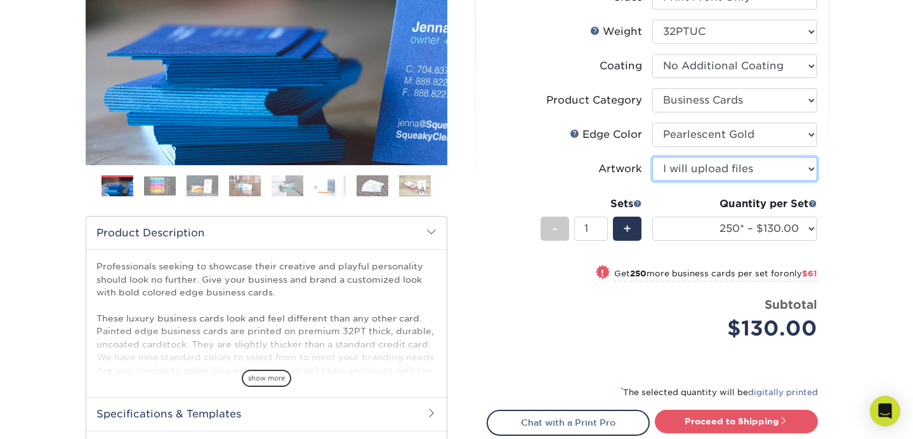
scroll to position [218, 0]
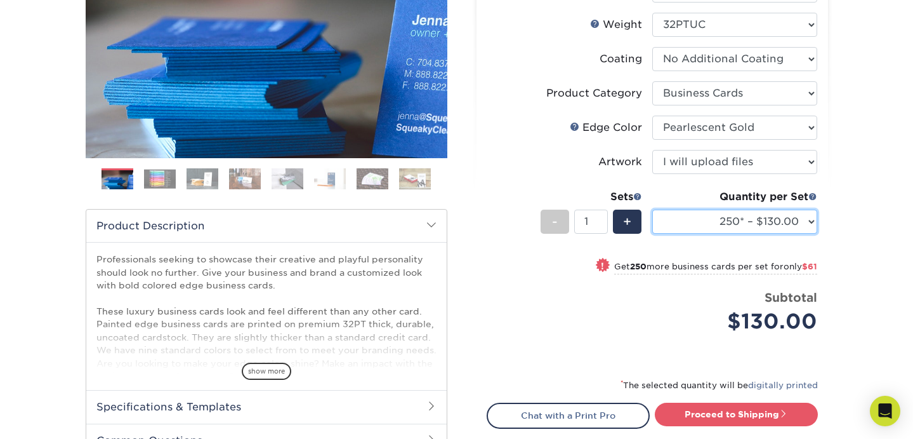
click at [808, 220] on select "250* – $130.00 500* – $191.00 1000* – $328.00" at bounding box center [735, 221] width 165 height 24
select select "500* – $191.00"
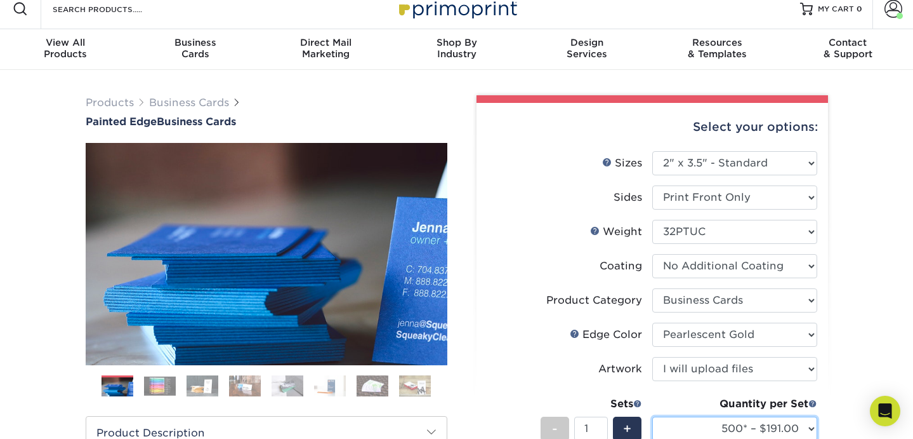
scroll to position [0, 0]
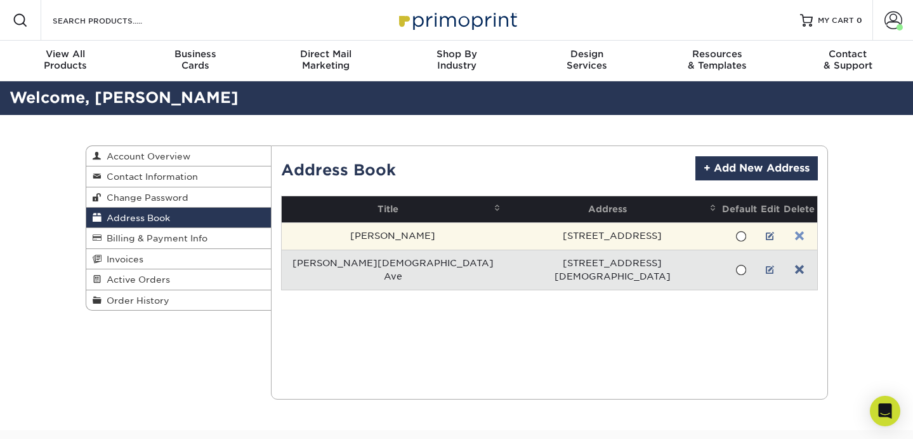
click at [795, 232] on link at bounding box center [799, 236] width 9 height 10
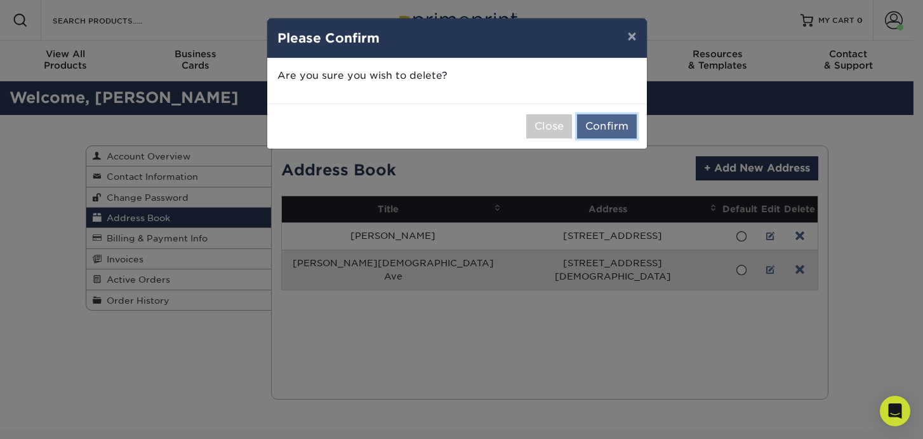
click at [613, 126] on button "Confirm" at bounding box center [607, 126] width 60 height 24
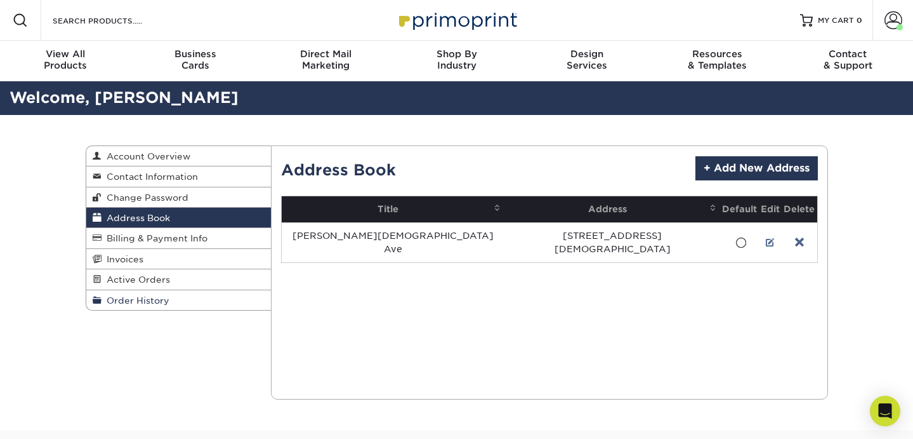
click at [183, 299] on link "Order History" at bounding box center [178, 300] width 185 height 20
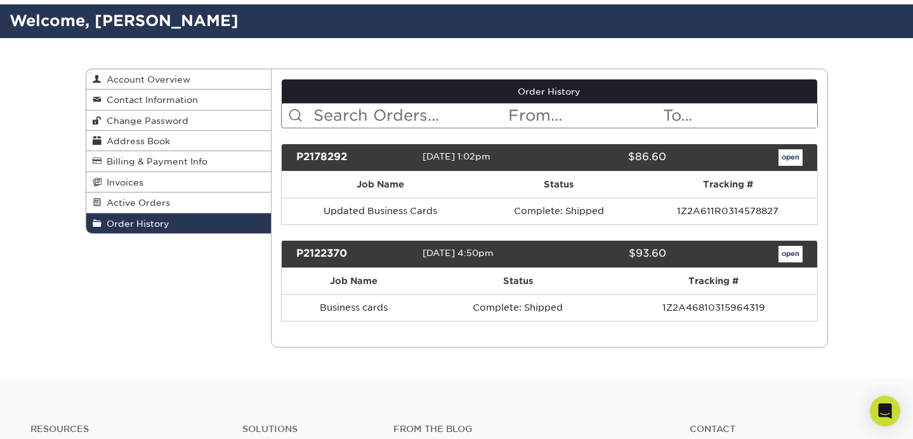
scroll to position [76, 0]
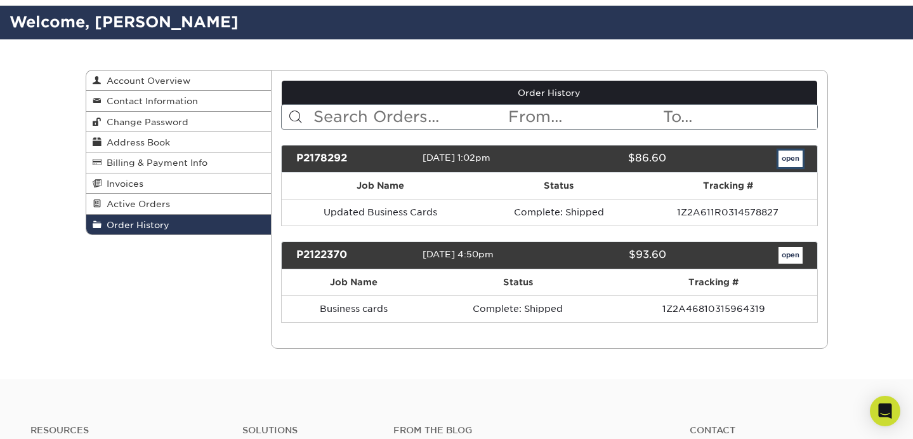
click at [790, 156] on link "open" at bounding box center [791, 158] width 24 height 17
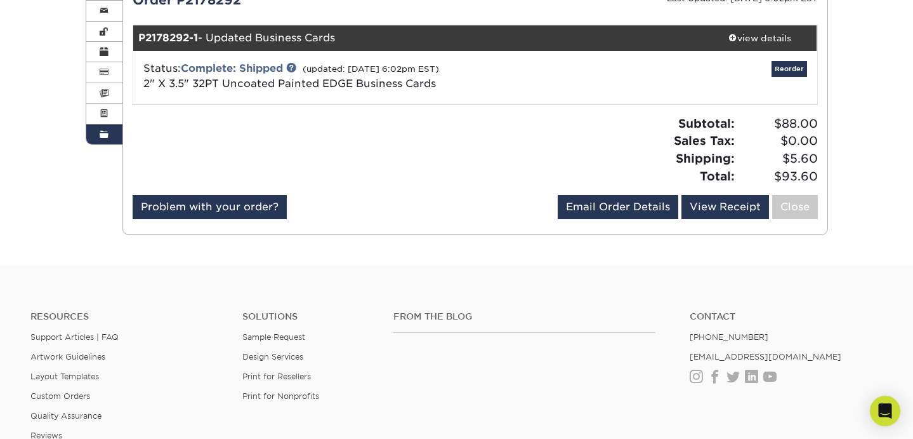
scroll to position [167, 0]
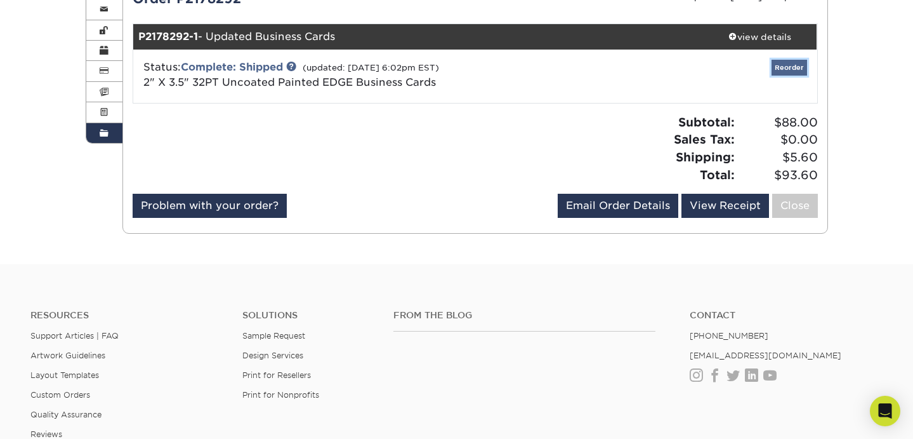
click at [800, 63] on link "Reorder" at bounding box center [790, 68] width 36 height 16
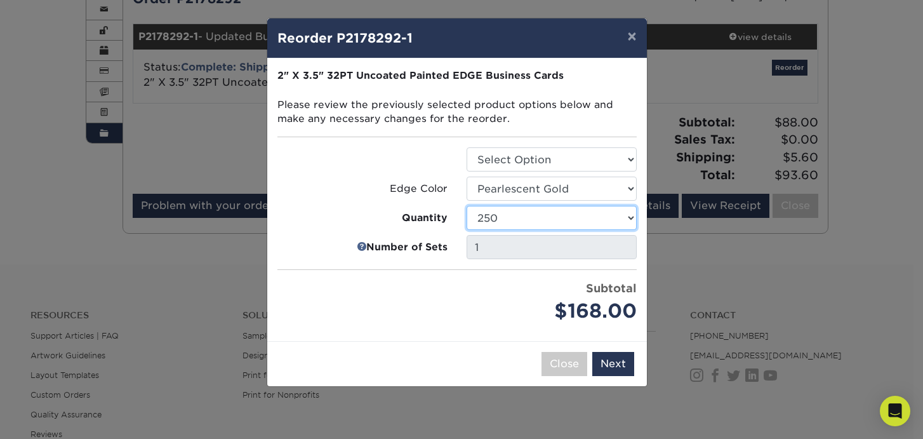
click at [627, 215] on select "250 500 1000" at bounding box center [552, 218] width 170 height 24
select select "f593fda3-2d5c-4b9e-9c2c-6197b899ae74"
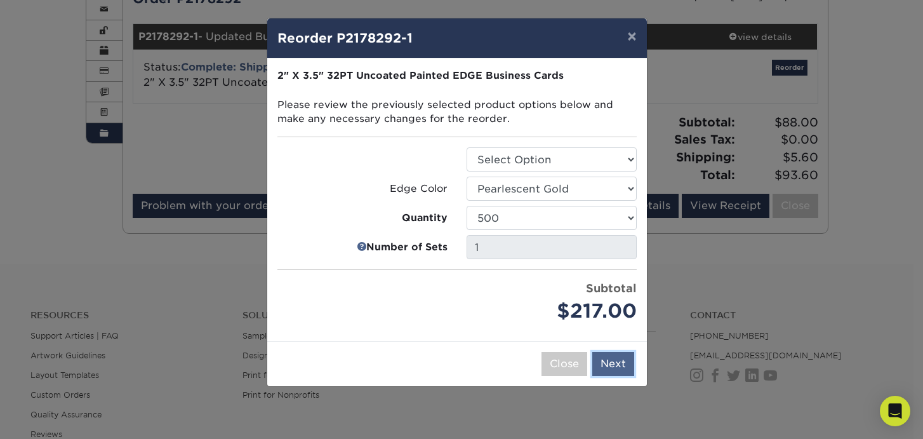
click at [613, 365] on button "Next" at bounding box center [613, 364] width 42 height 24
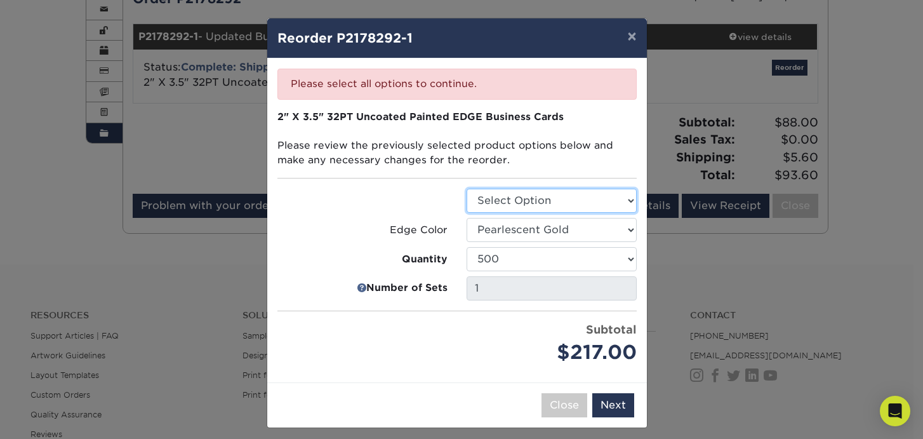
click at [620, 200] on select "Select Option Business Cards" at bounding box center [552, 201] width 170 height 24
select select "3b5148f1-0588-4f88-a218-97bcfdce65c1"
click at [613, 402] on button "Next" at bounding box center [613, 405] width 42 height 24
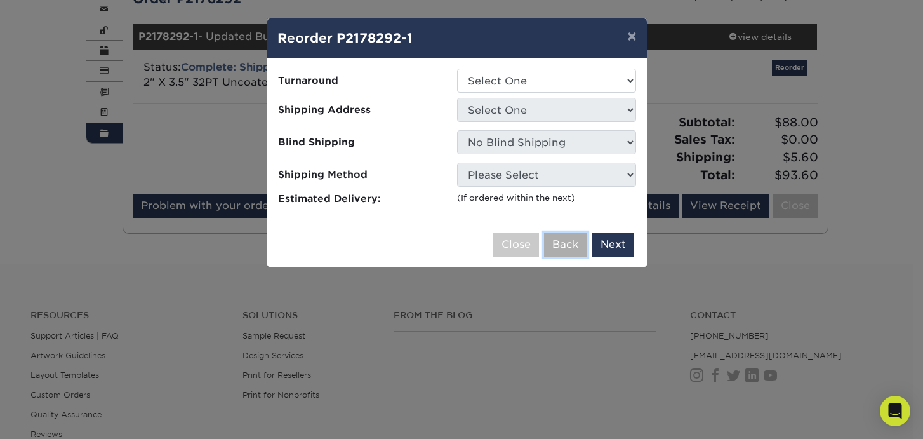
click at [559, 241] on button "Back" at bounding box center [565, 244] width 43 height 24
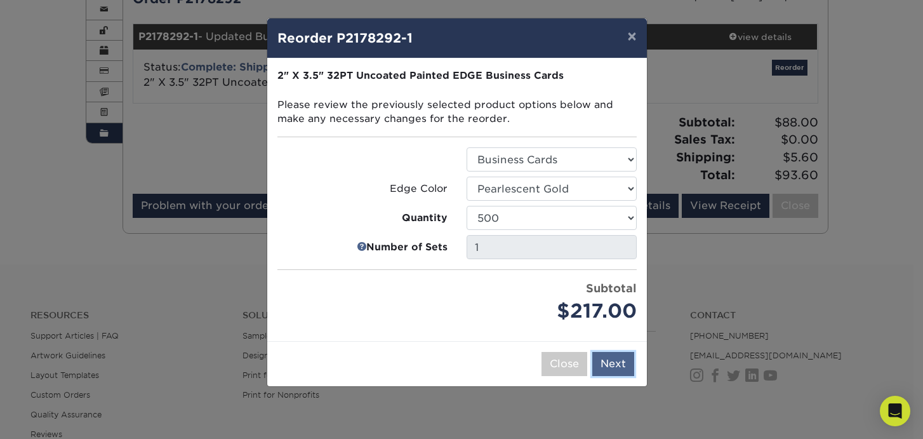
click at [625, 361] on button "Next" at bounding box center [613, 364] width 42 height 24
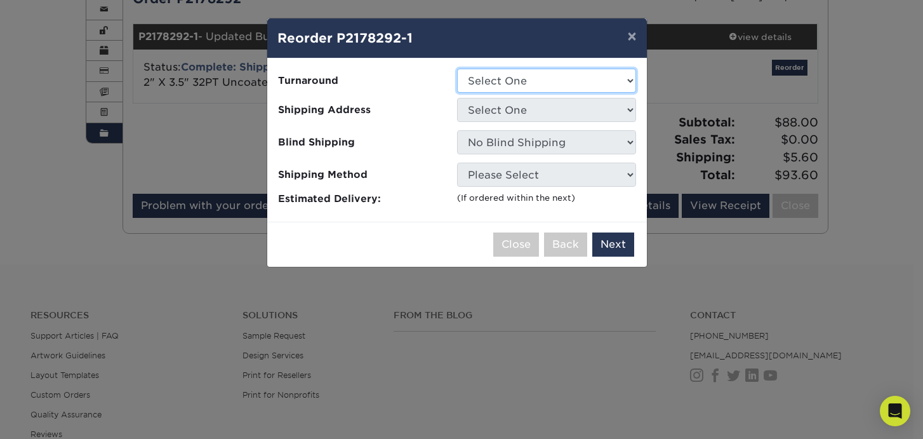
click at [620, 81] on select "Select One 2-4 Business Days" at bounding box center [546, 81] width 179 height 24
select select "31d45b01-d4a6-4b39-b84d-4391606115ca"
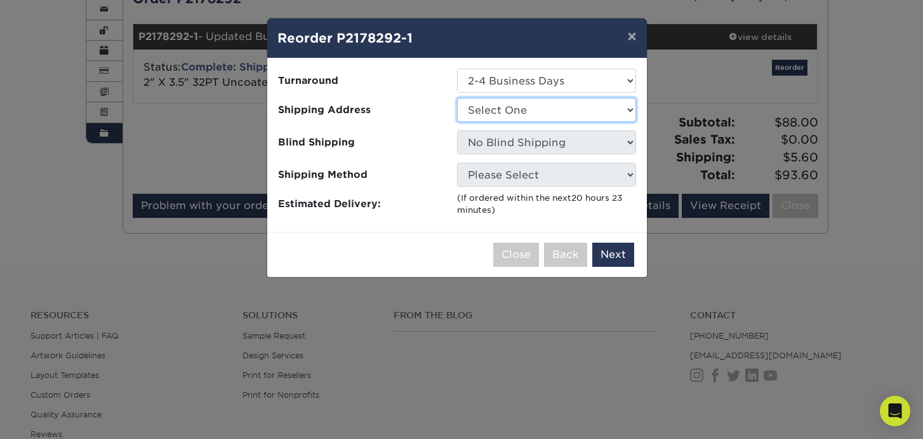
click at [604, 112] on select "Select One Anne P Gay Ave" at bounding box center [546, 110] width 179 height 24
select select "285047"
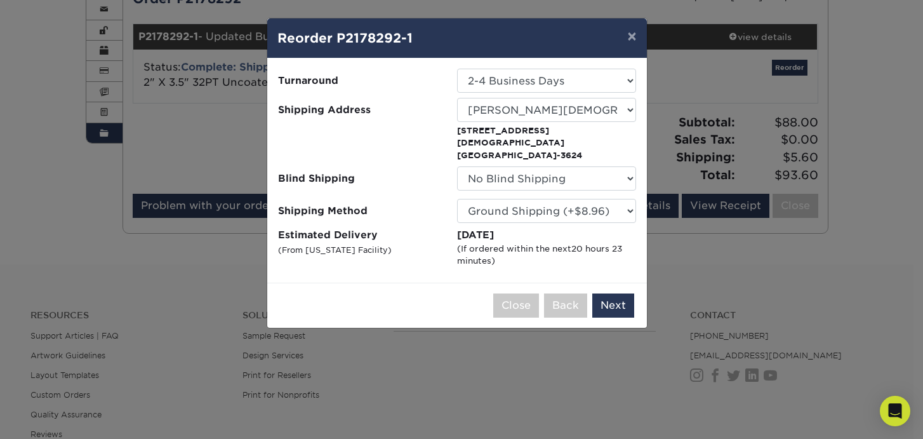
click at [614, 228] on div "Friday, Aug 22nd" at bounding box center [546, 235] width 179 height 15
click at [614, 294] on button "Next" at bounding box center [613, 305] width 42 height 24
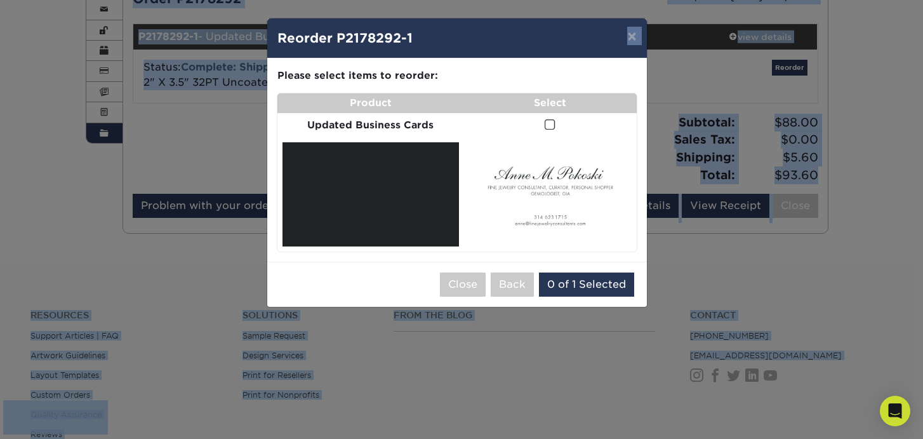
drag, startPoint x: 513, startPoint y: 21, endPoint x: 459, endPoint y: -4, distance: 59.4
click at [459, 0] on html "Resources Menu Search Products Account Welcome, Anne Account Dashboard Active O…" at bounding box center [461, 234] width 923 height 802
click at [466, 281] on button "Close" at bounding box center [463, 284] width 46 height 24
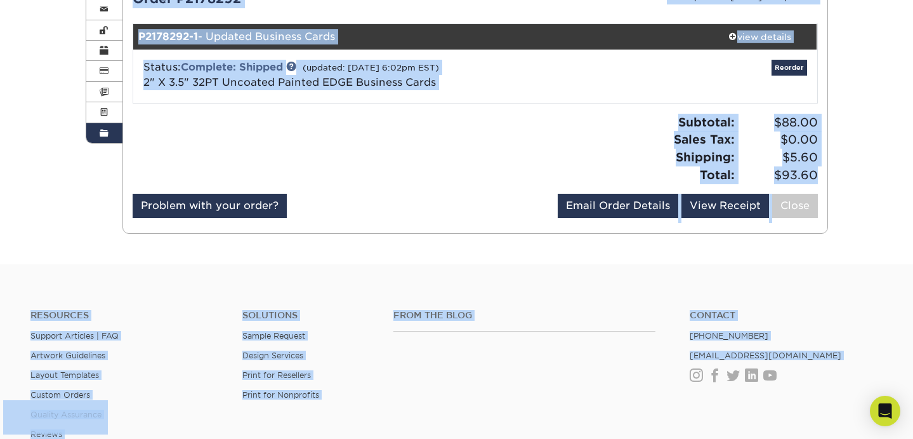
click at [503, 133] on div "Subtotal: $88.00 Sales Tax: $0.00 Shipping: $5.60 Total: $93.60" at bounding box center [651, 149] width 352 height 70
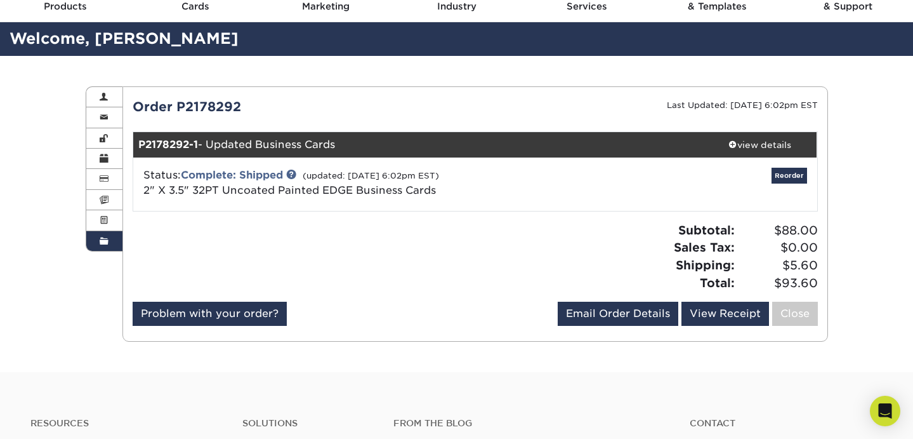
scroll to position [44, 0]
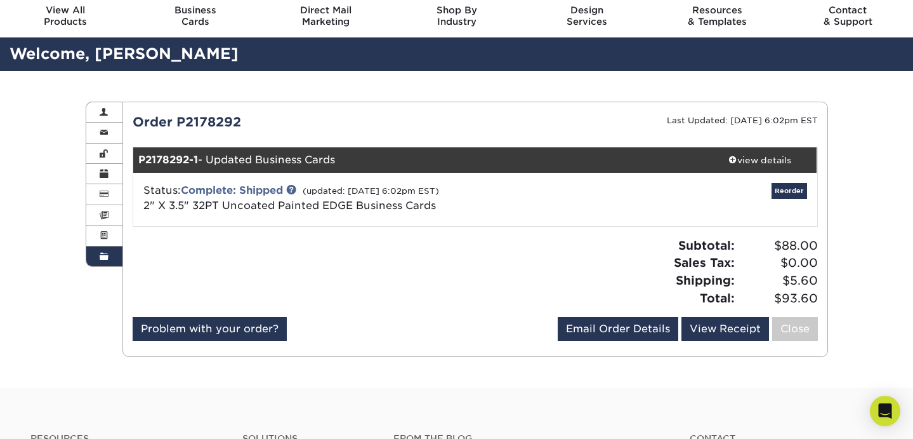
click at [108, 254] on span at bounding box center [104, 256] width 9 height 10
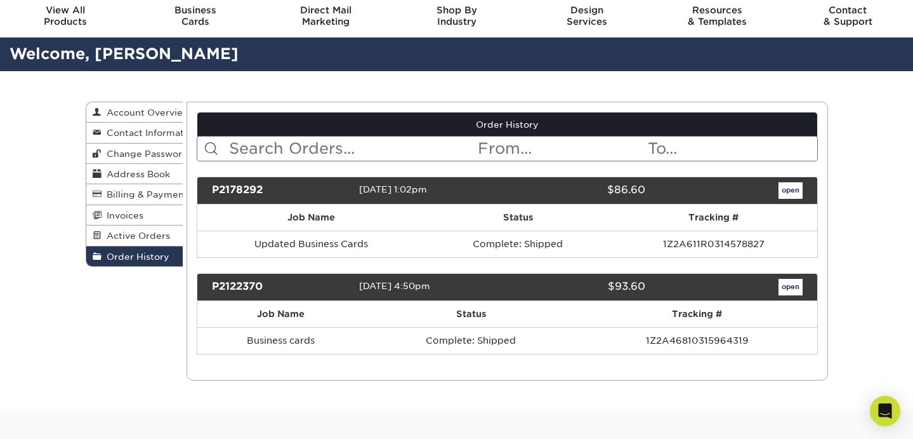
scroll to position [0, 0]
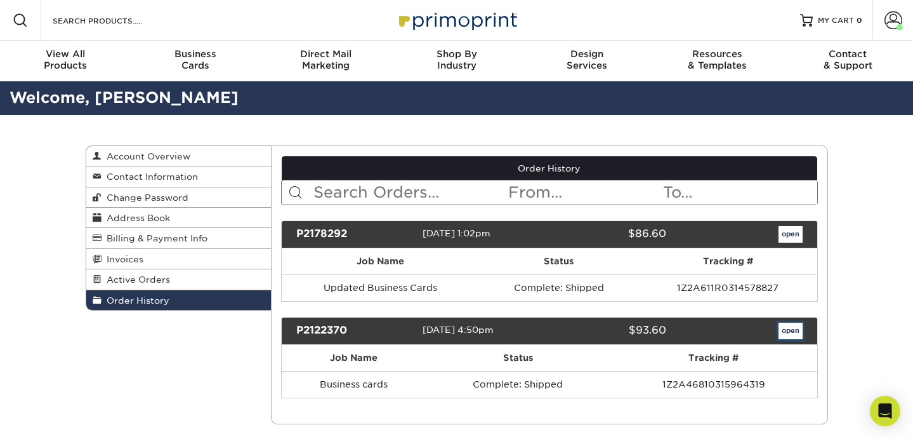
click at [796, 329] on link "open" at bounding box center [791, 330] width 24 height 17
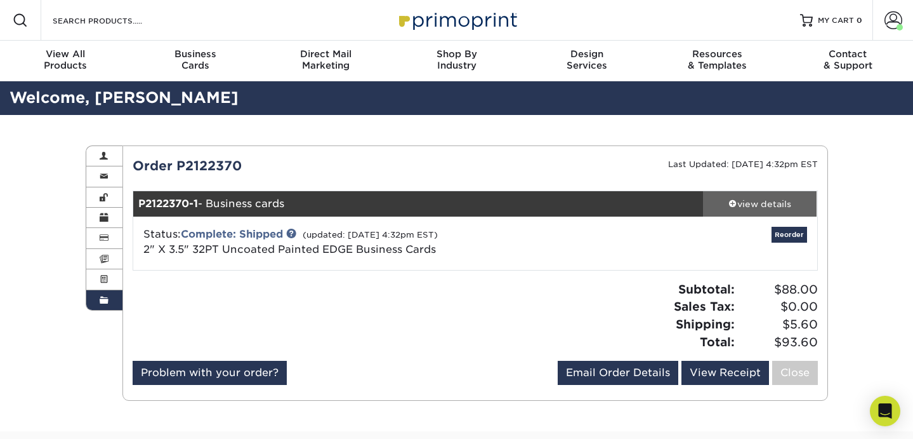
click at [764, 202] on div "view details" at bounding box center [760, 203] width 114 height 13
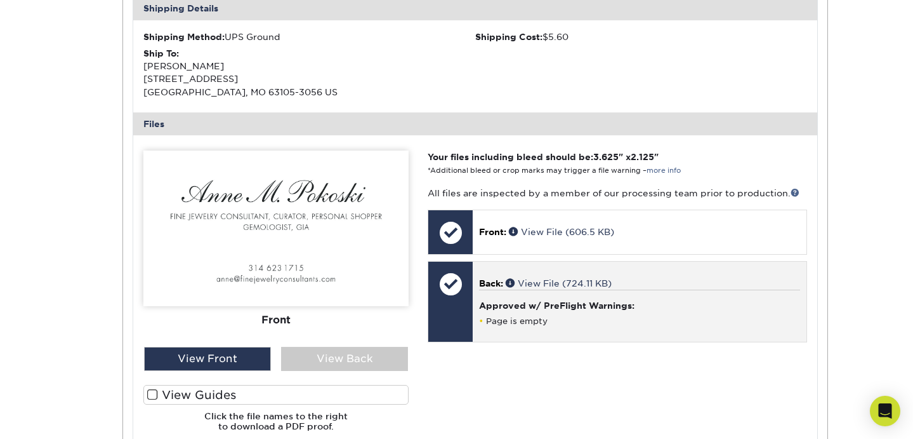
scroll to position [399, 0]
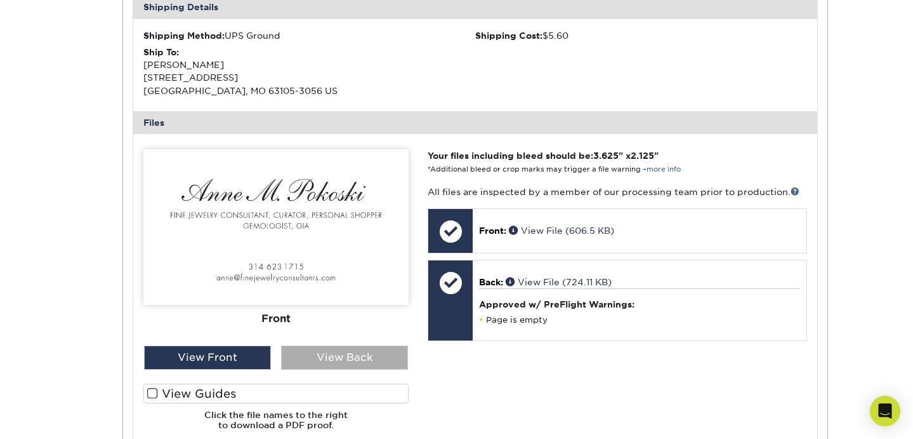
click at [362, 349] on div "View Back" at bounding box center [344, 357] width 127 height 24
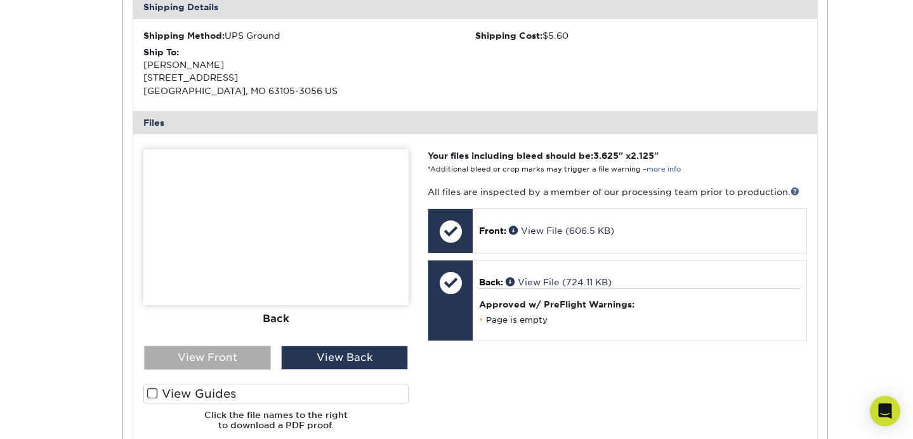
click at [239, 357] on div "View Front" at bounding box center [207, 357] width 127 height 24
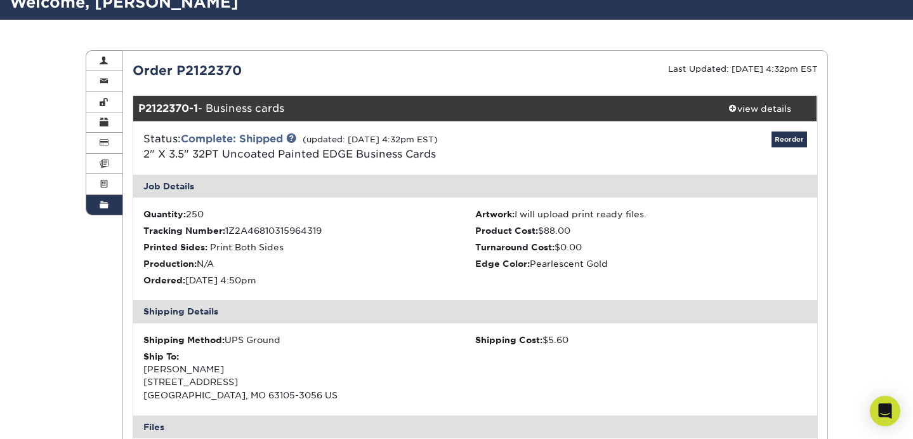
scroll to position [96, 0]
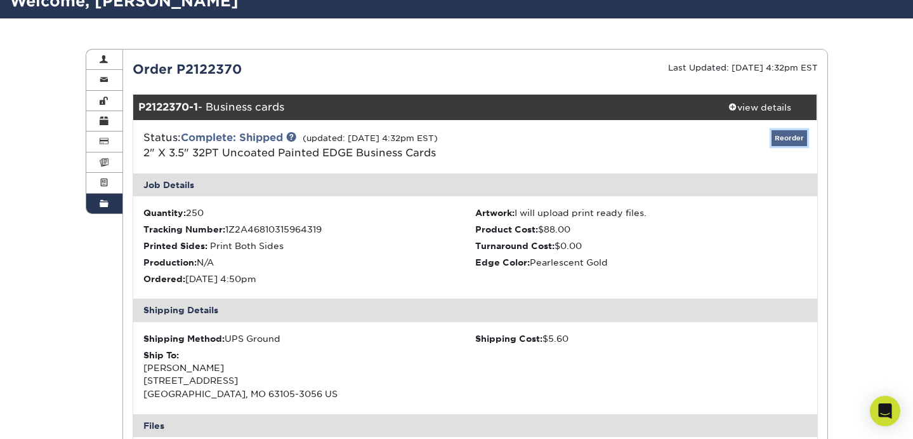
click at [797, 136] on link "Reorder" at bounding box center [790, 138] width 36 height 16
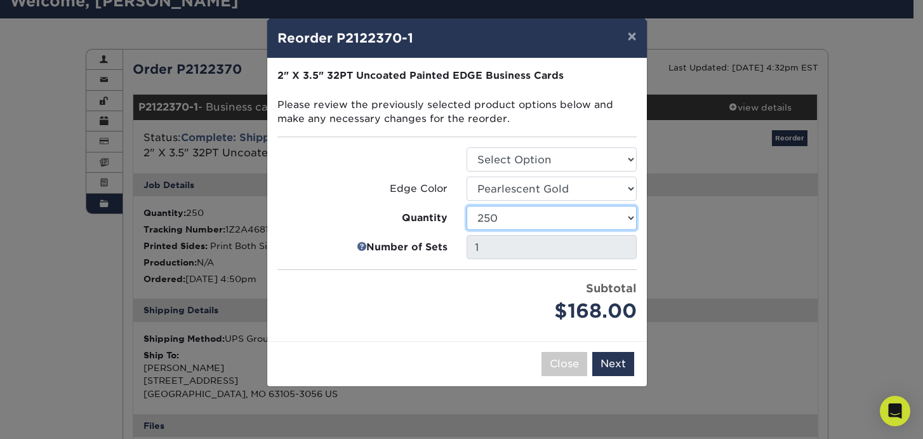
click at [631, 217] on select "250 500 1000" at bounding box center [552, 218] width 170 height 24
select select "f593fda3-2d5c-4b9e-9c2c-6197b899ae74"
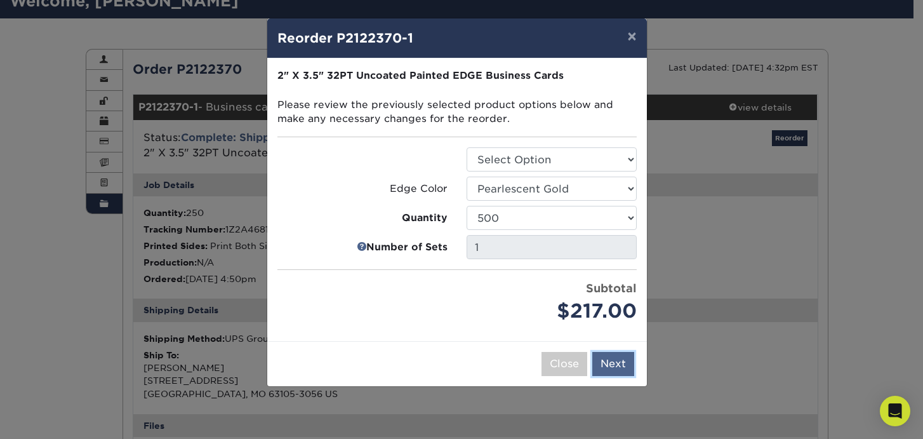
click at [616, 361] on button "Next" at bounding box center [613, 364] width 42 height 24
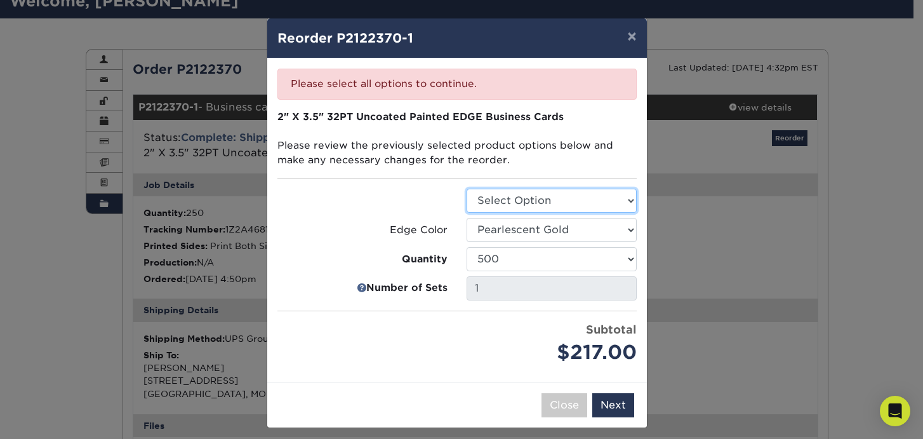
click at [575, 201] on select "Select Option Business Cards" at bounding box center [552, 201] width 170 height 24
select select "3b5148f1-0588-4f88-a218-97bcfdce65c1"
click at [614, 404] on button "Next" at bounding box center [613, 405] width 42 height 24
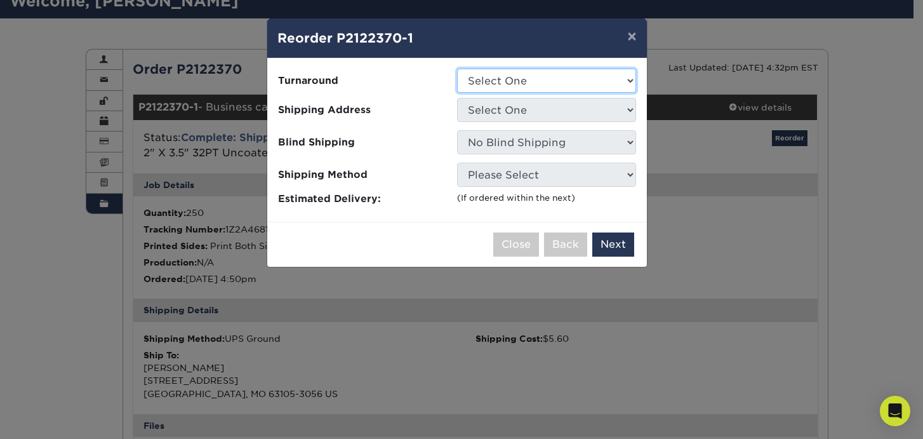
click at [594, 75] on select "Select One 2-4 Business Days" at bounding box center [546, 81] width 179 height 24
select select "31d45b01-d4a6-4b39-b84d-4391606115ca"
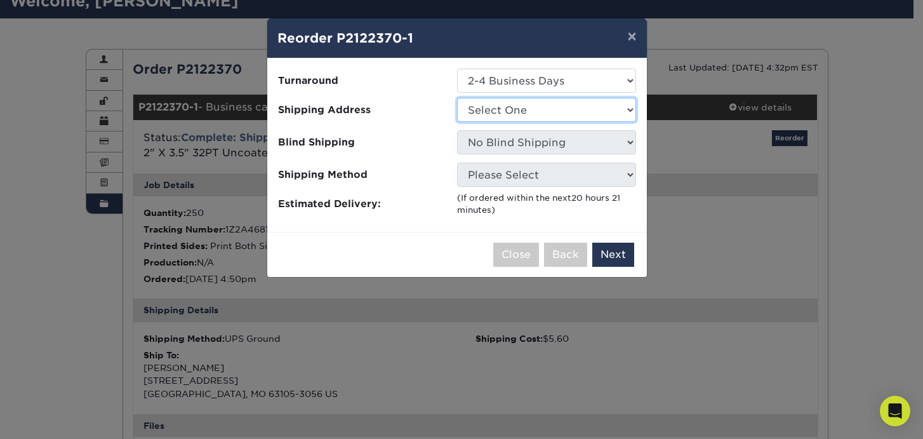
click at [588, 109] on select "Select One Anne P Gay Ave" at bounding box center [546, 110] width 179 height 24
select select "285047"
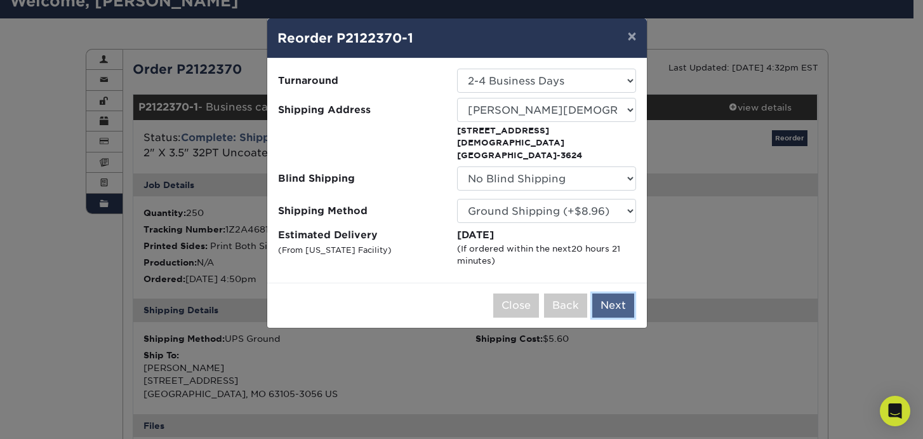
click at [604, 293] on button "Next" at bounding box center [613, 305] width 42 height 24
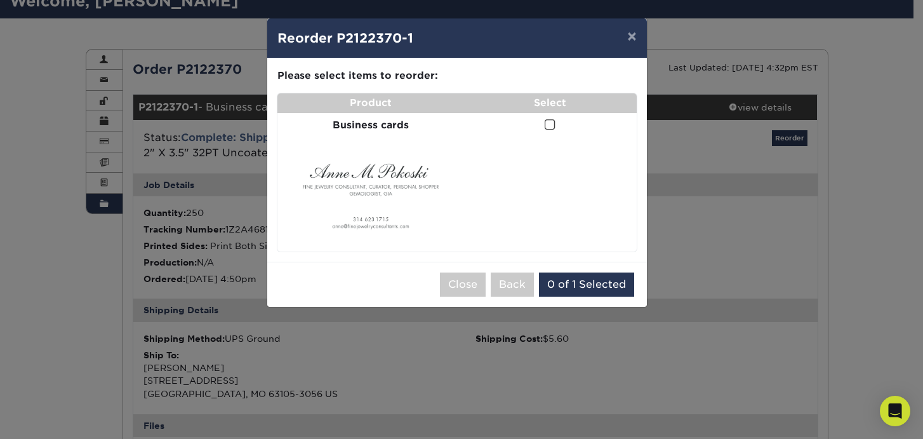
click at [552, 123] on span at bounding box center [550, 125] width 11 height 12
click at [0, 0] on input "checkbox" at bounding box center [0, 0] width 0 height 0
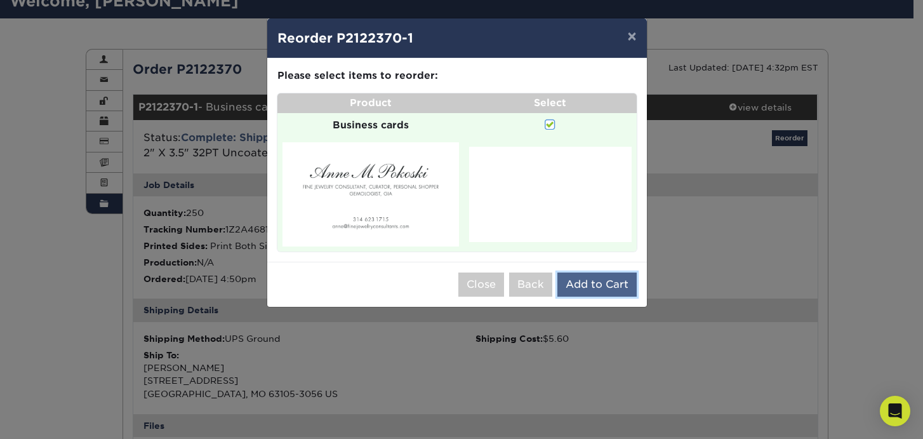
click at [601, 286] on button "Add to Cart" at bounding box center [596, 284] width 79 height 24
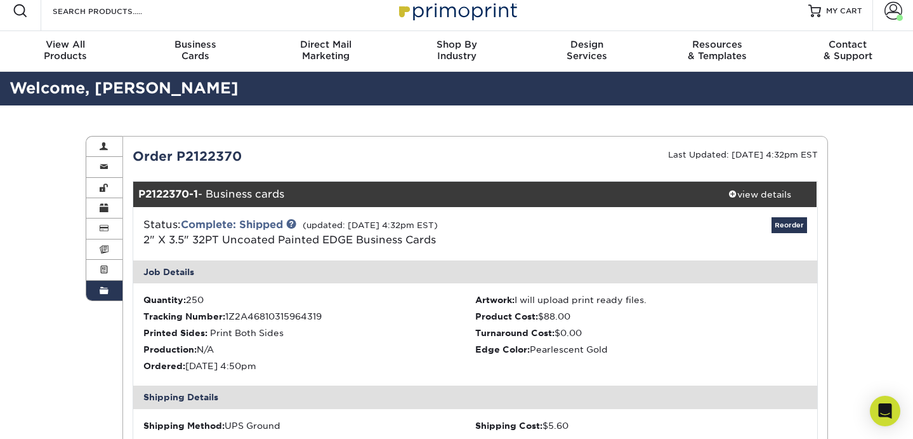
scroll to position [0, 0]
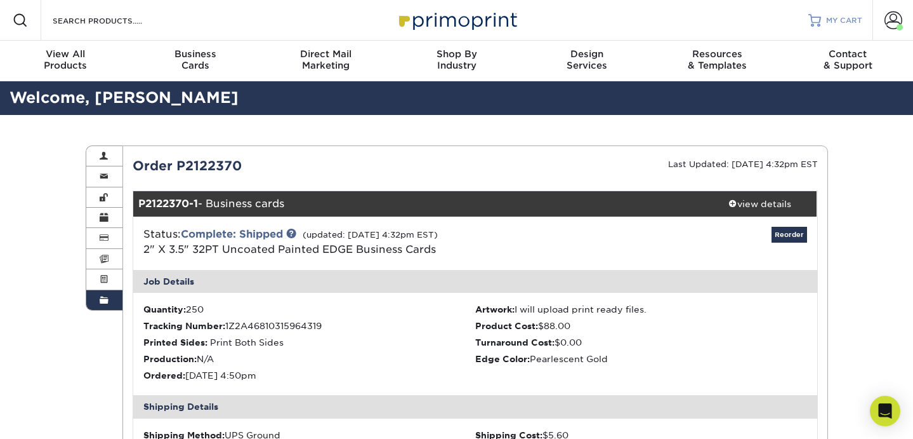
click at [846, 18] on span "MY CART" at bounding box center [844, 20] width 36 height 11
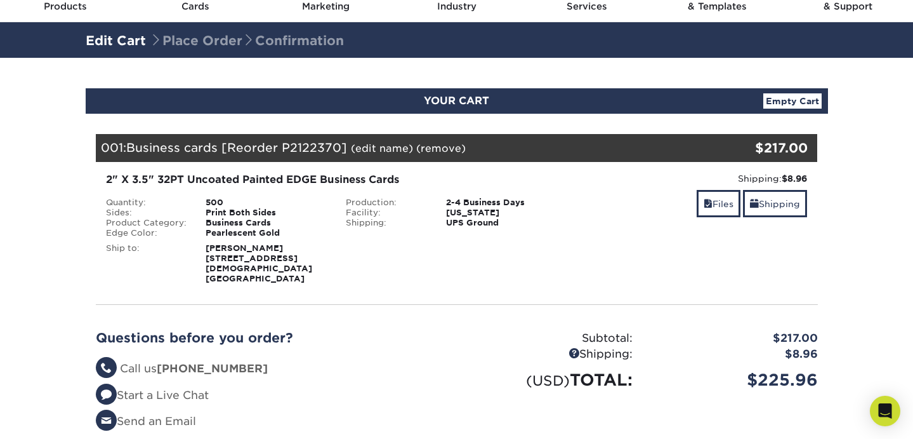
scroll to position [58, 0]
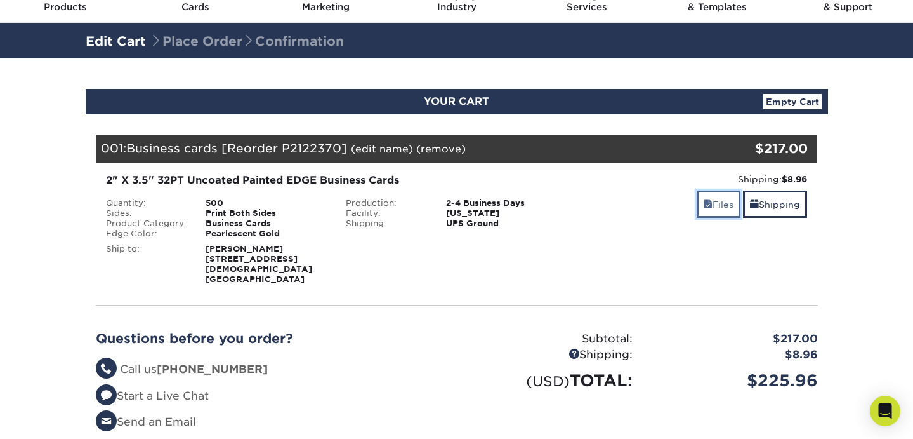
click at [715, 205] on link "Files" at bounding box center [719, 203] width 44 height 27
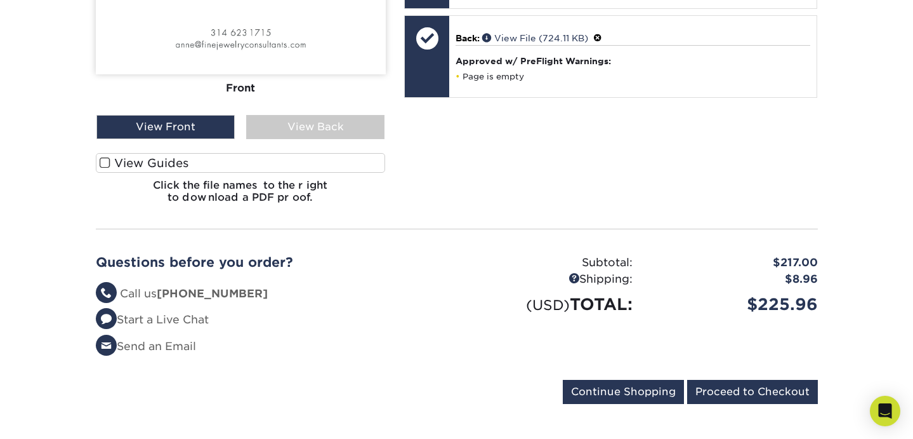
scroll to position [472, 0]
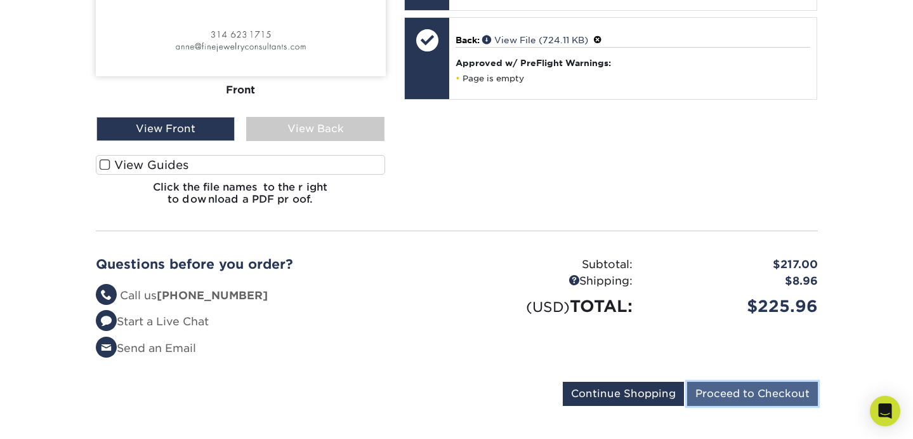
click at [739, 382] on input "Proceed to Checkout" at bounding box center [752, 394] width 131 height 24
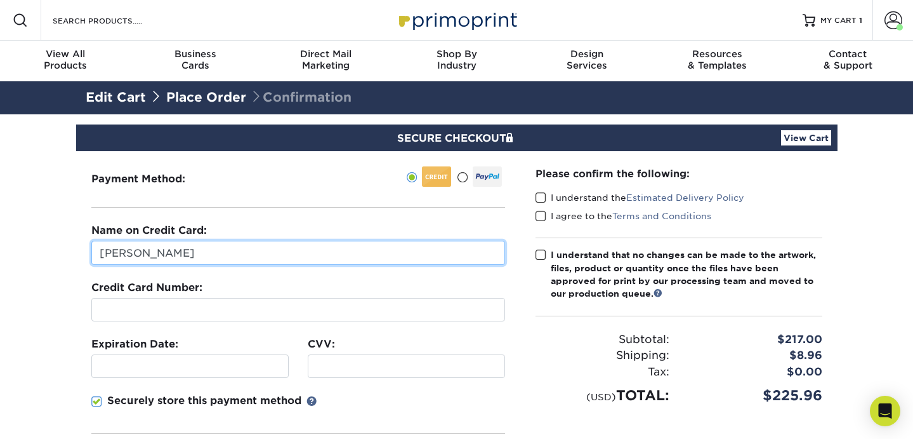
click at [131, 250] on input "[PERSON_NAME]" at bounding box center [298, 253] width 414 height 24
type input "[PERSON_NAME]"
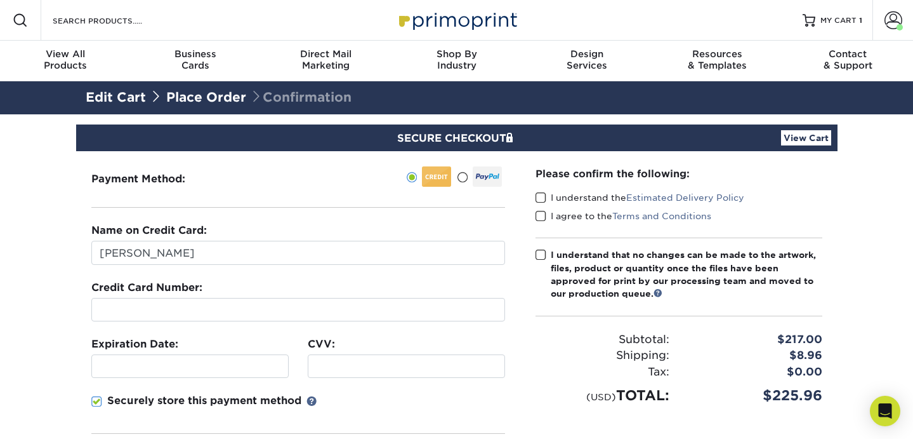
click at [182, 356] on div at bounding box center [189, 365] width 197 height 23
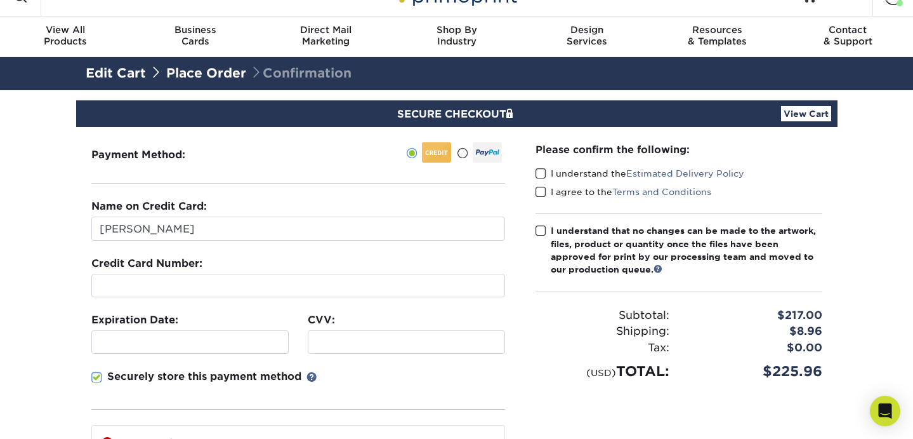
scroll to position [25, 0]
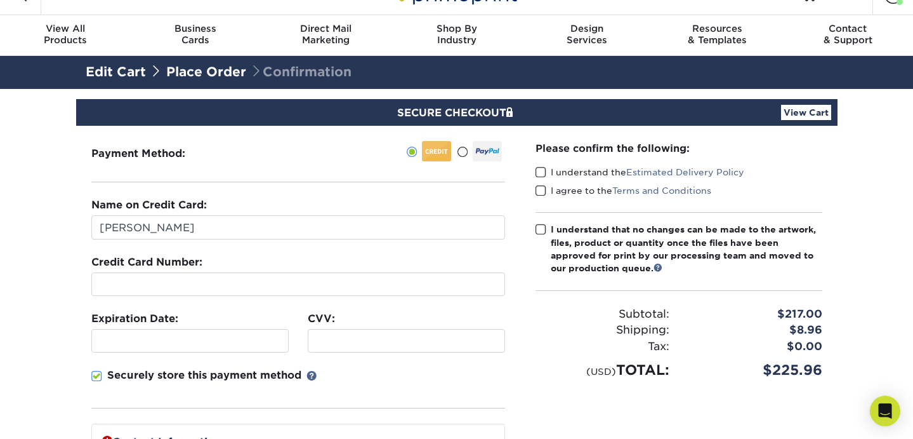
click at [538, 169] on span at bounding box center [541, 172] width 11 height 12
click at [0, 0] on input "I understand the Estimated Delivery Policy" at bounding box center [0, 0] width 0 height 0
click at [541, 186] on span at bounding box center [541, 191] width 11 height 12
click at [0, 0] on input "I agree to the Terms and Conditions" at bounding box center [0, 0] width 0 height 0
click at [542, 226] on span at bounding box center [541, 229] width 11 height 12
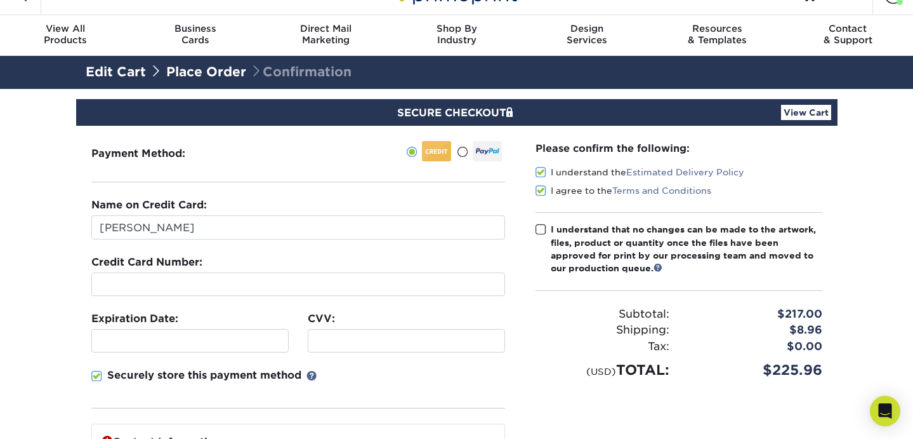
click at [0, 0] on input "I understand that no changes can be made to the artwork, files, product or quan…" at bounding box center [0, 0] width 0 height 0
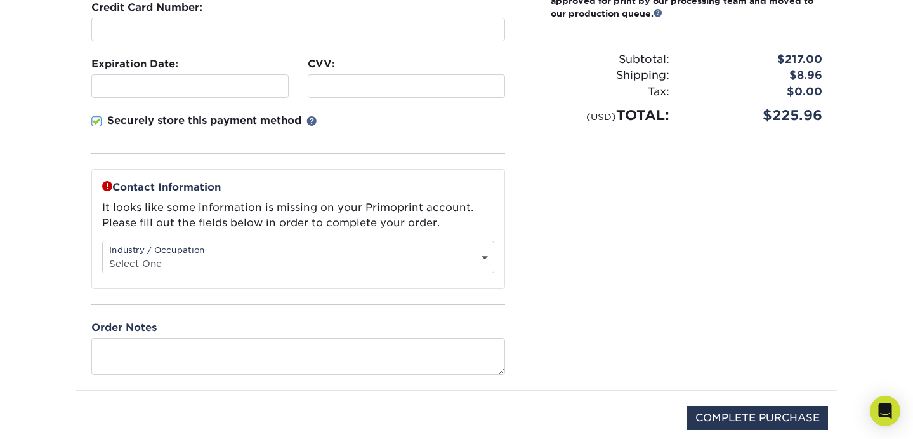
scroll to position [281, 0]
click at [482, 255] on select "Select One Administrative Executive Human Resources Construction Education Ente…" at bounding box center [298, 262] width 391 height 18
click at [484, 251] on div "Industry / Occupation Select One Administrative Executive Human Resources Const…" at bounding box center [298, 256] width 392 height 32
click at [484, 256] on select "Select One Administrative Executive Human Resources Construction Education Ente…" at bounding box center [298, 262] width 391 height 18
select select "26"
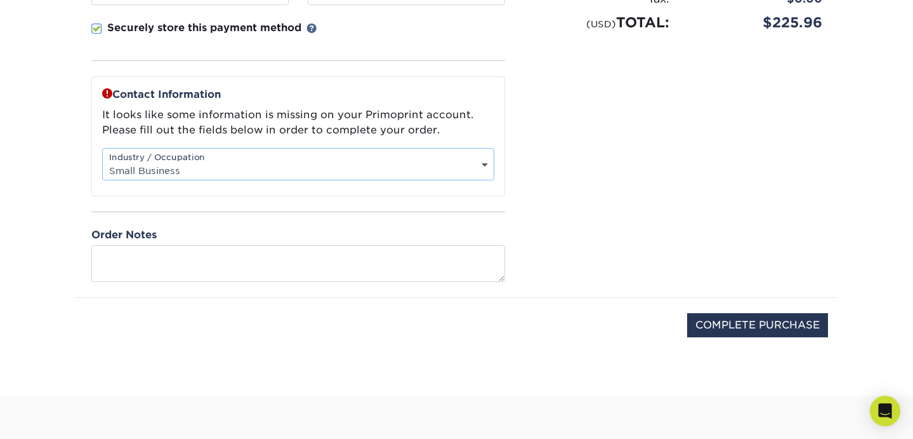
scroll to position [376, 0]
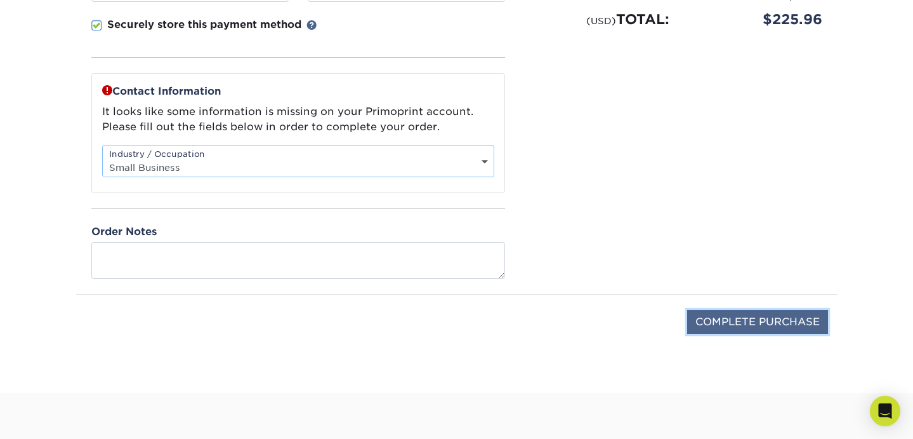
click at [721, 316] on input "COMPLETE PURCHASE" at bounding box center [757, 322] width 141 height 24
type input "PROCESSING, PLEASE WAIT..."
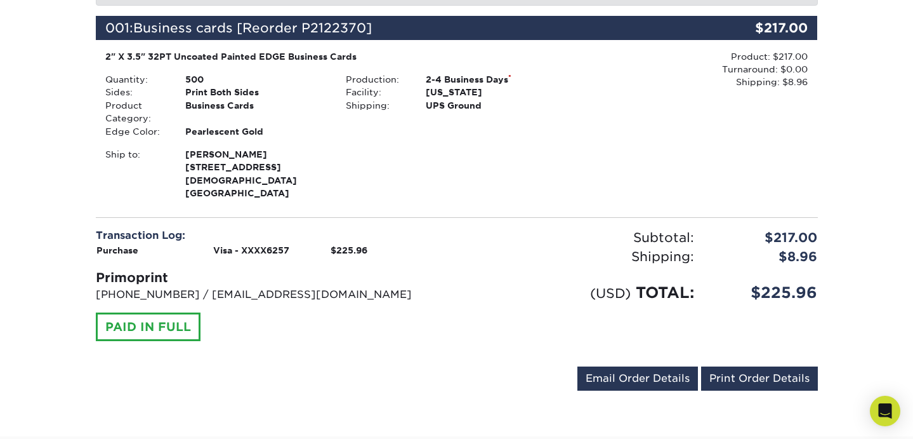
scroll to position [275, 0]
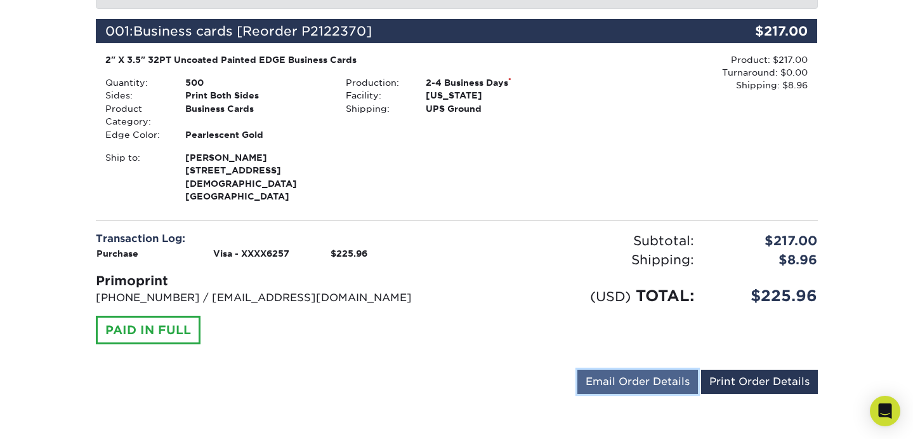
click at [611, 369] on link "Email Order Details" at bounding box center [638, 381] width 121 height 24
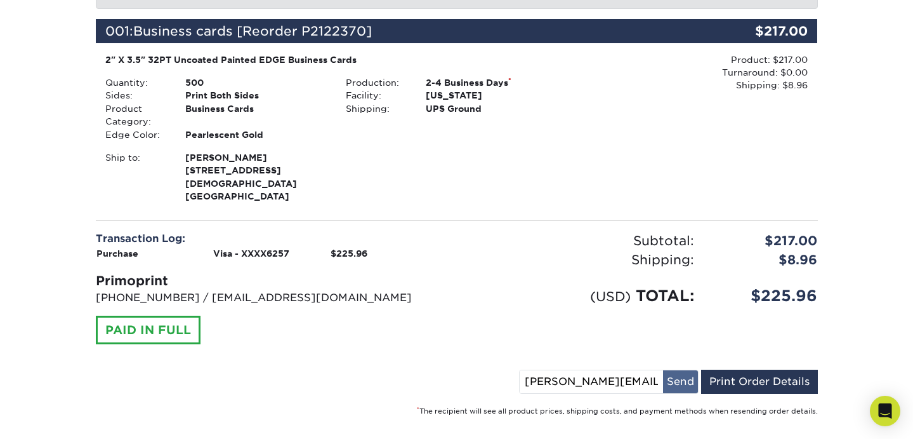
click at [677, 371] on button "Send" at bounding box center [680, 381] width 35 height 23
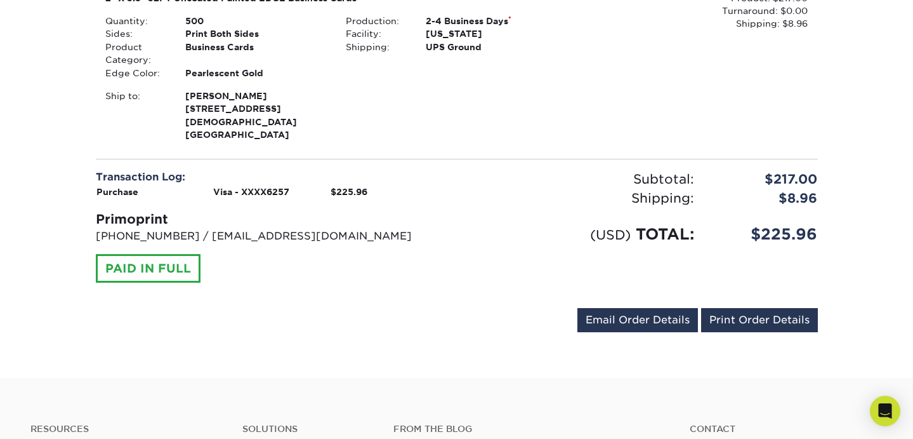
scroll to position [0, 0]
